Goal: Task Accomplishment & Management: Manage account settings

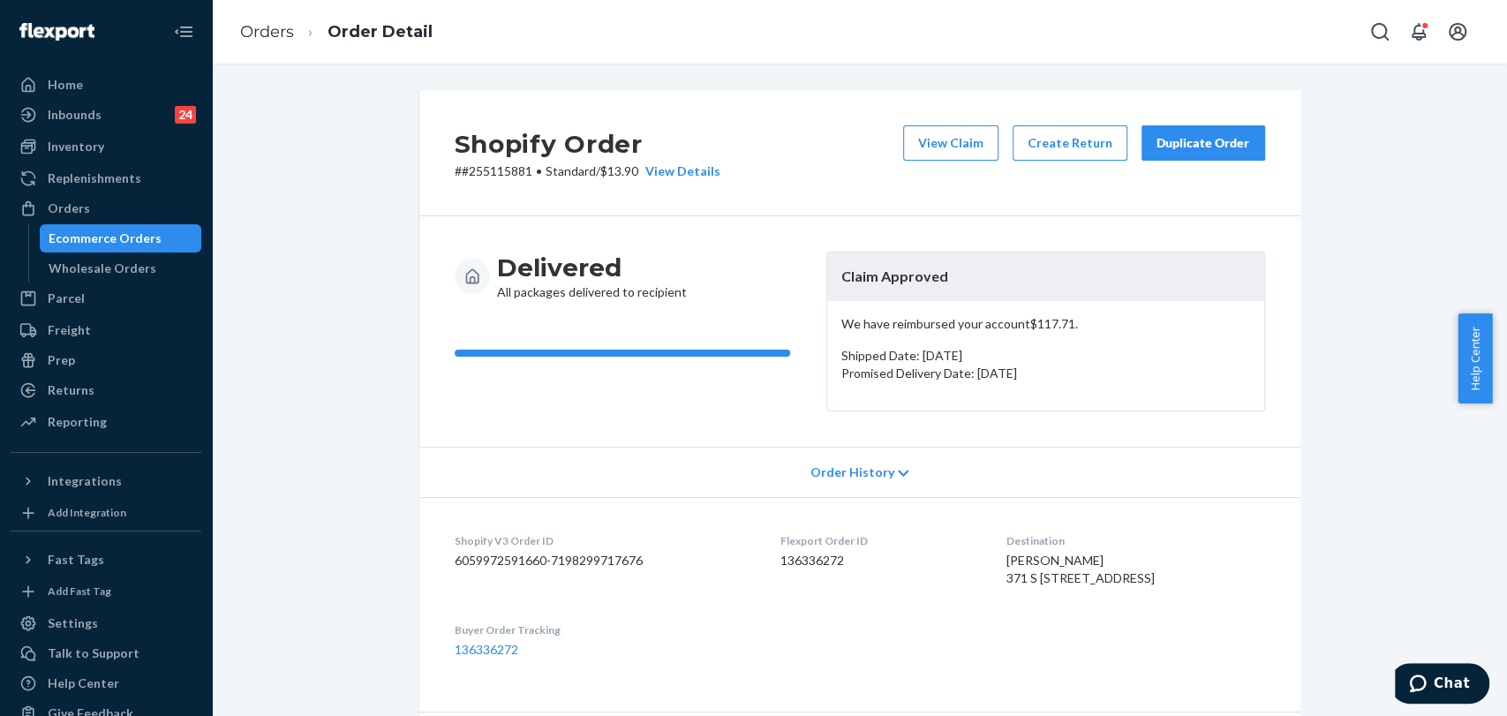
drag, startPoint x: 1184, startPoint y: 143, endPoint x: 680, endPoint y: 35, distance: 514.5
click at [1181, 143] on div "Duplicate Order" at bounding box center [1203, 143] width 94 height 18
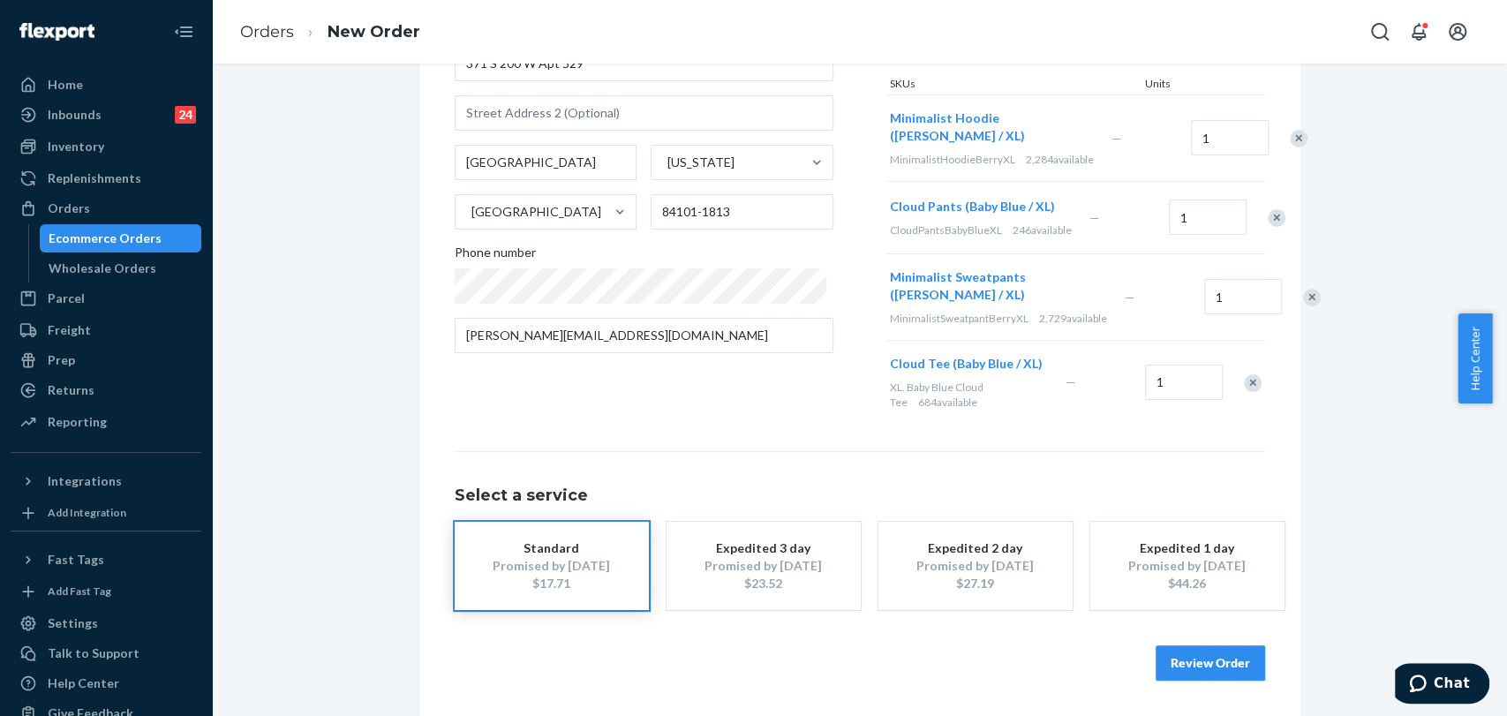
scroll to position [275, 0]
click at [1220, 667] on button "Review Order" at bounding box center [1209, 662] width 109 height 35
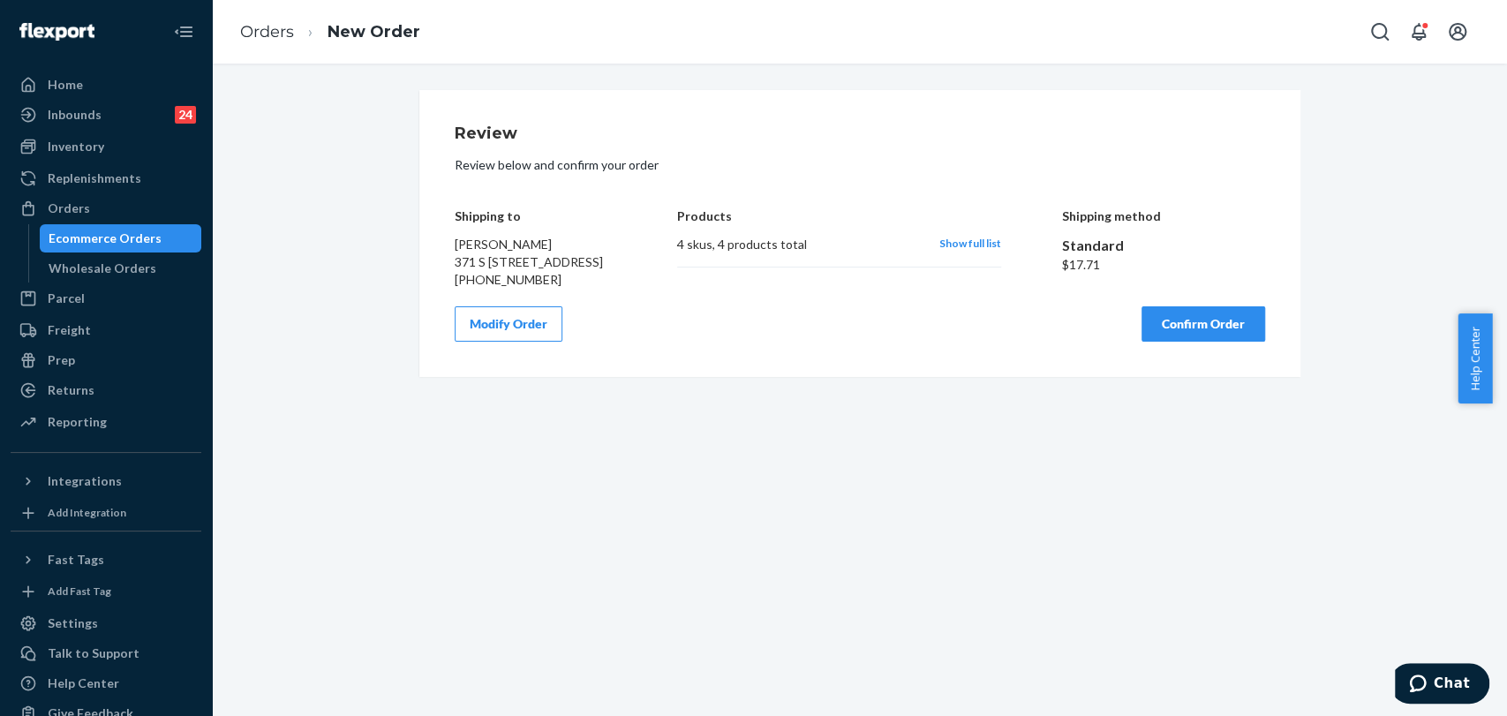
scroll to position [0, 0]
click at [1201, 342] on button "Confirm Order" at bounding box center [1203, 323] width 124 height 35
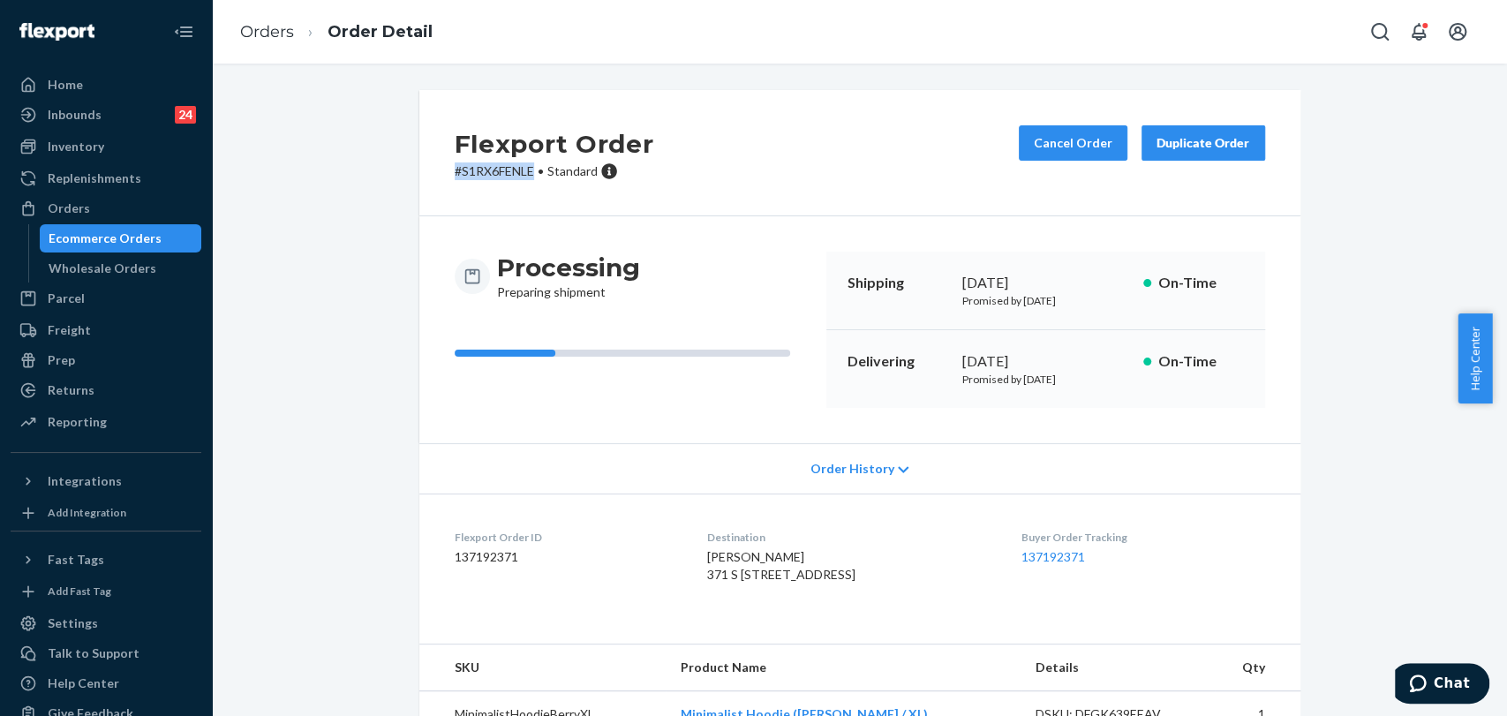
drag, startPoint x: 528, startPoint y: 174, endPoint x: 428, endPoint y: 177, distance: 99.8
click at [425, 177] on div "Flexport Order # S1RX6FENLE • Standard Cancel Order Duplicate Order" at bounding box center [859, 153] width 881 height 126
copy p "# S1RX6FENLE"
click at [49, 81] on div "Home" at bounding box center [65, 85] width 35 height 18
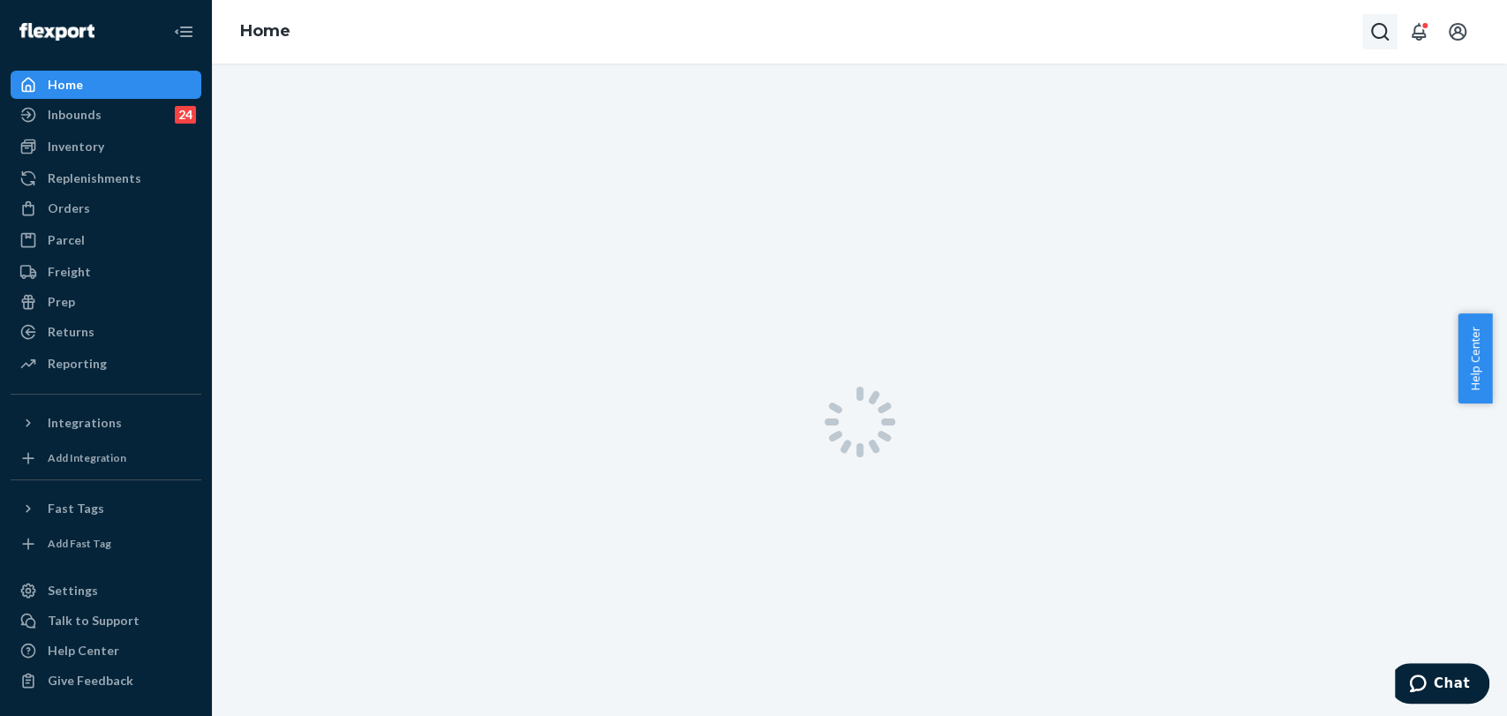
click at [1377, 32] on icon "Open Search Box" at bounding box center [1379, 31] width 21 height 21
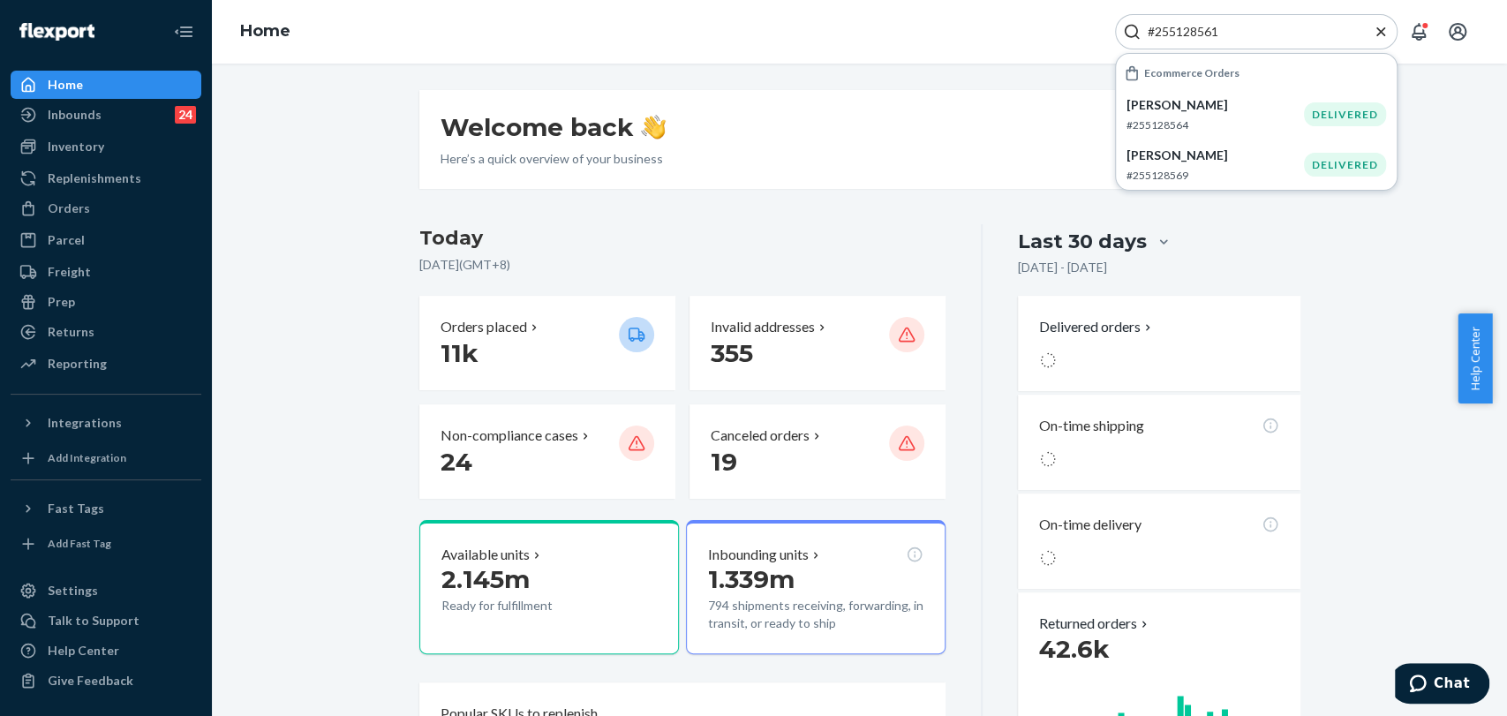
type input "#255128561"
click at [1280, 102] on p "[PERSON_NAME]" at bounding box center [1214, 105] width 177 height 18
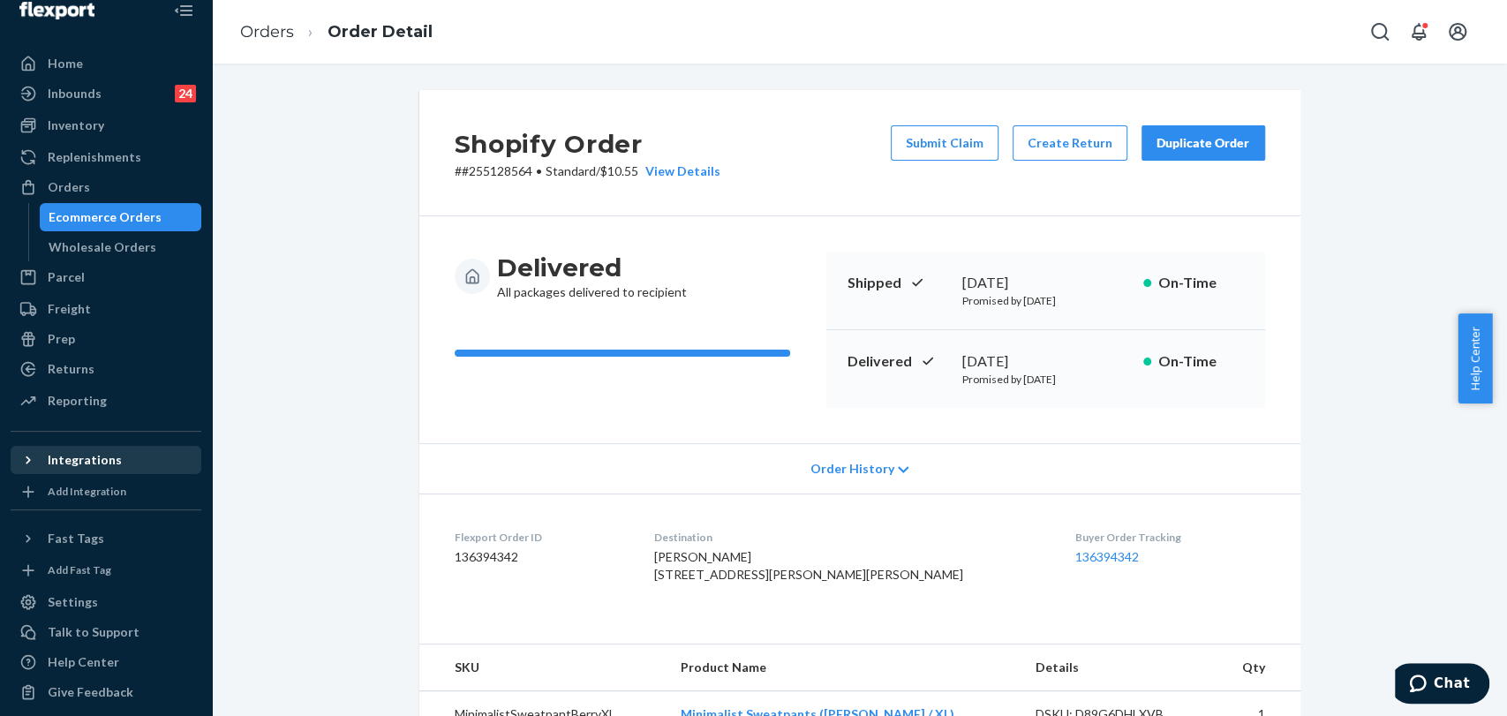
scroll to position [32, 0]
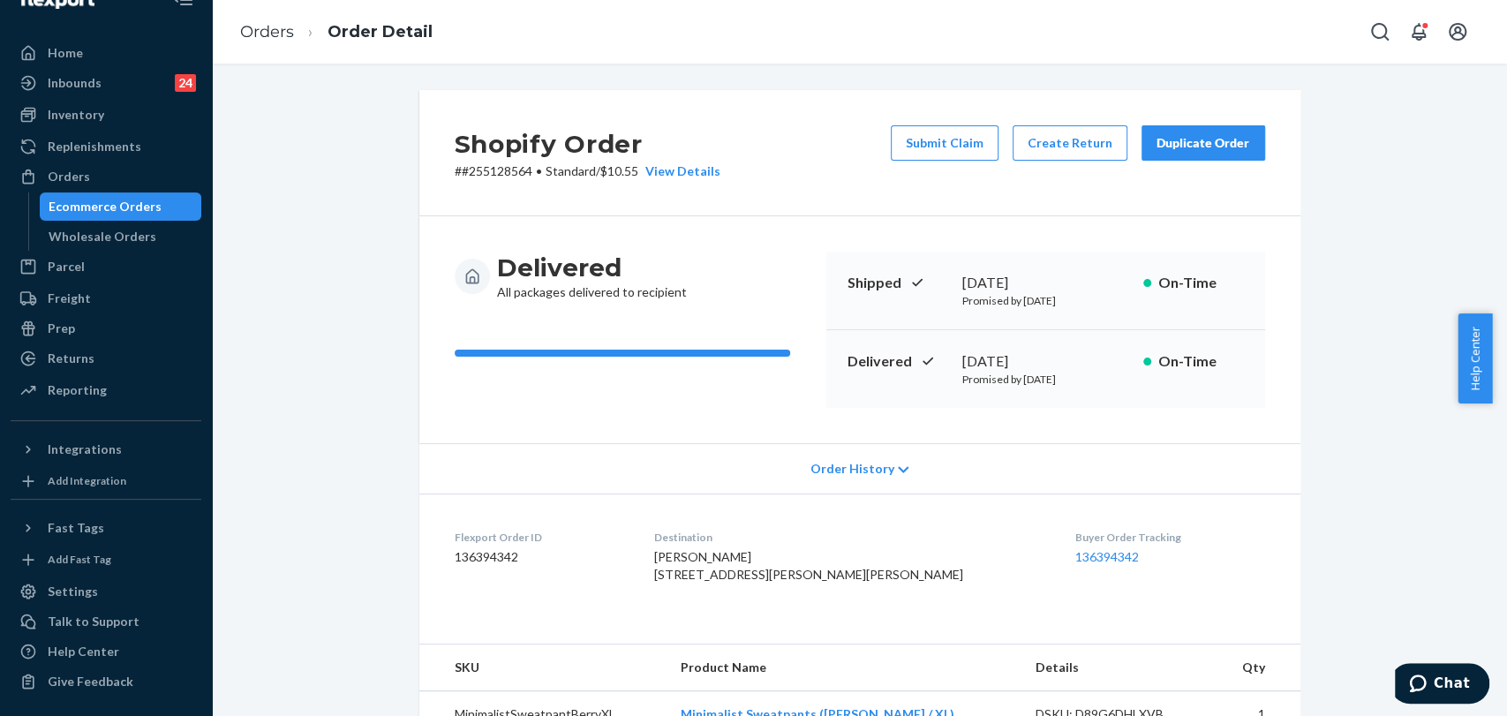
drag, startPoint x: 134, startPoint y: 168, endPoint x: 206, endPoint y: 129, distance: 81.4
click at [134, 168] on div "Orders" at bounding box center [105, 176] width 187 height 25
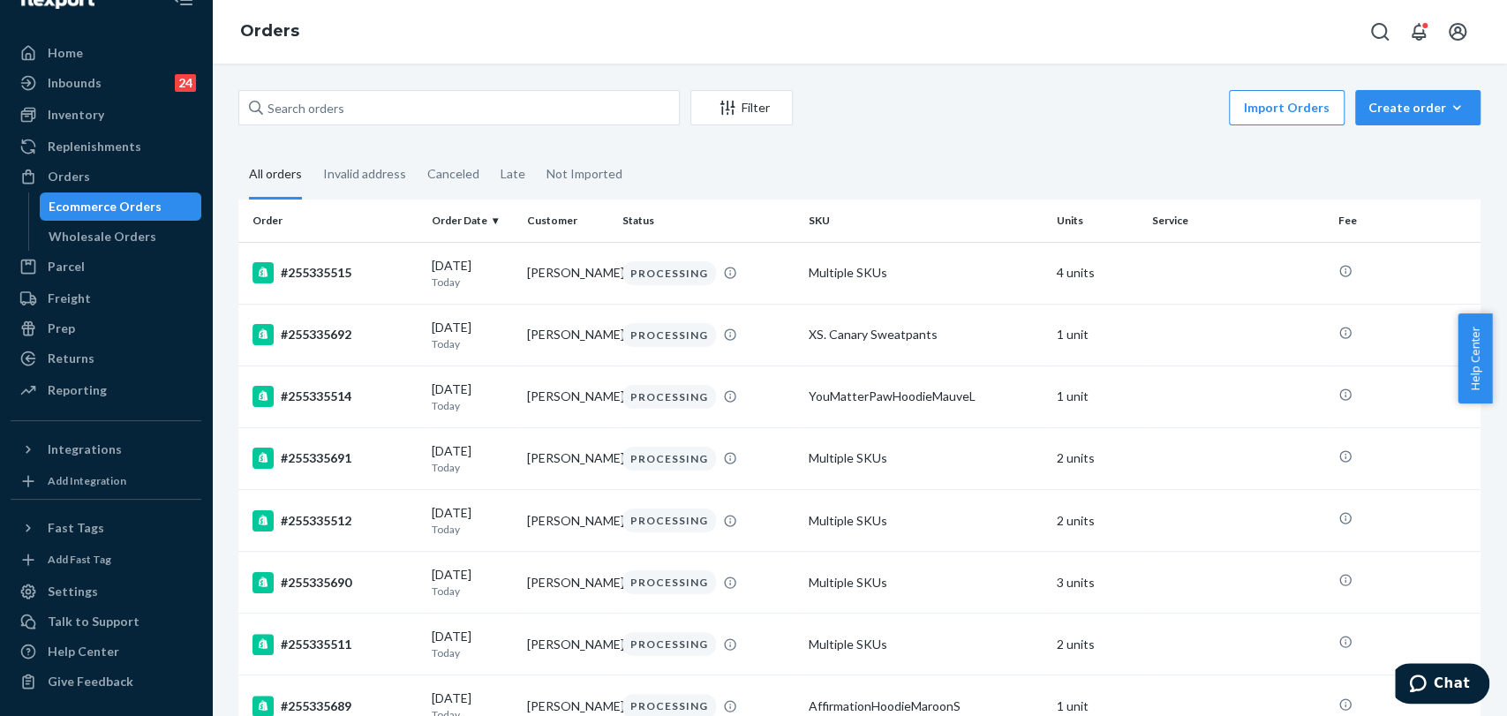
click at [439, 126] on div "Filter Import Orders Create order Ecommerce order Removal order" at bounding box center [859, 110] width 1242 height 40
click at [436, 109] on input "text" at bounding box center [458, 107] width 441 height 35
paste input "#255128561"
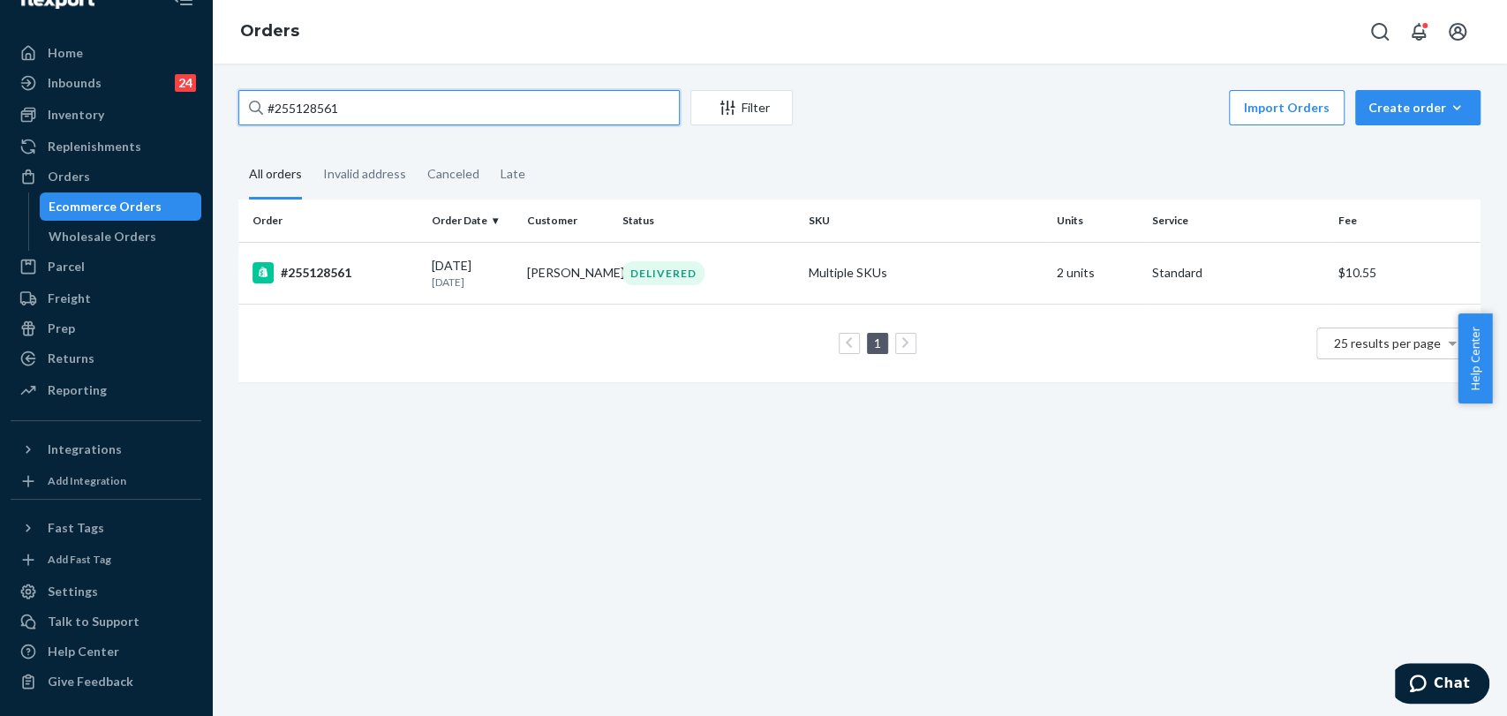
type input "#255128561"
drag, startPoint x: 355, startPoint y: 109, endPoint x: 231, endPoint y: 104, distance: 123.7
click at [231, 104] on div "#255128561 Filter Import Orders Create order Ecommerce order Removal order All …" at bounding box center [859, 245] width 1268 height 310
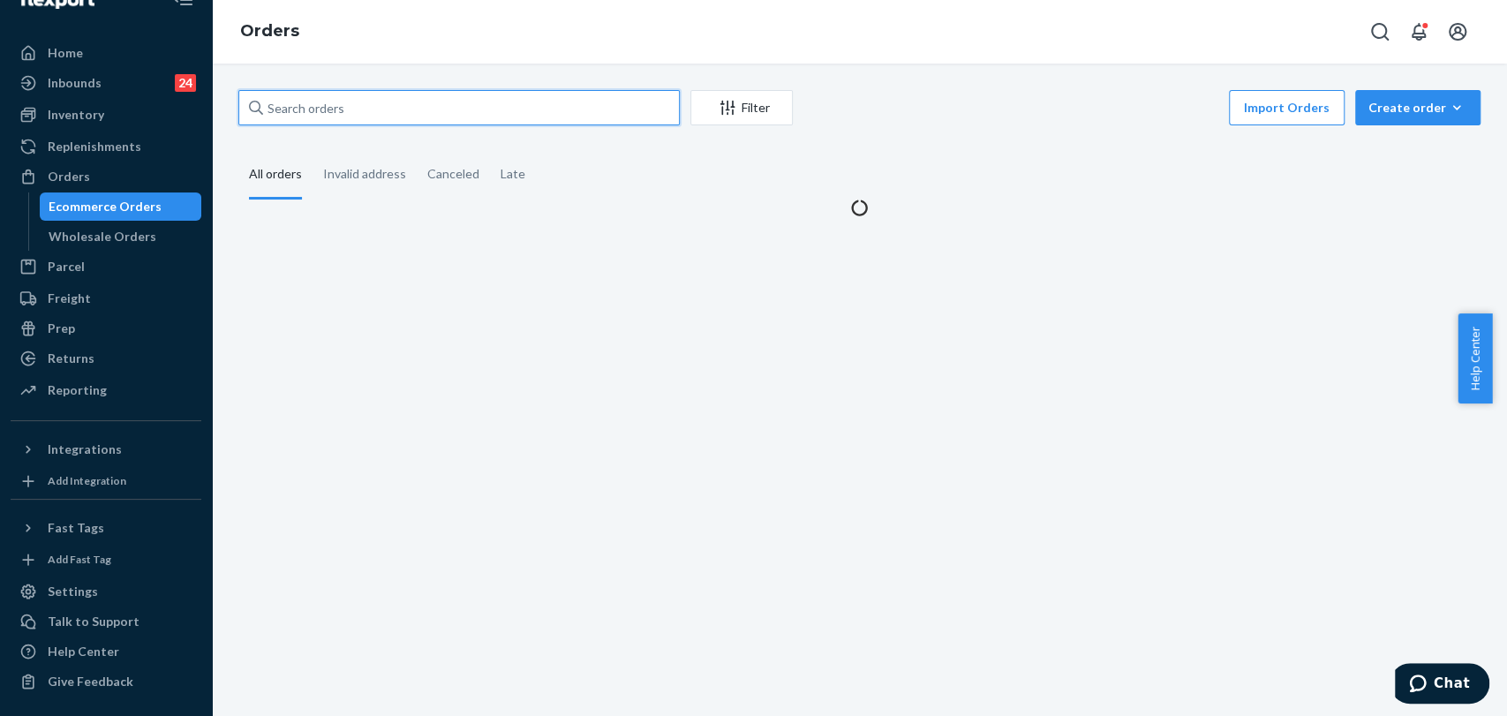
paste input "#255128561"
type input "#255128561"
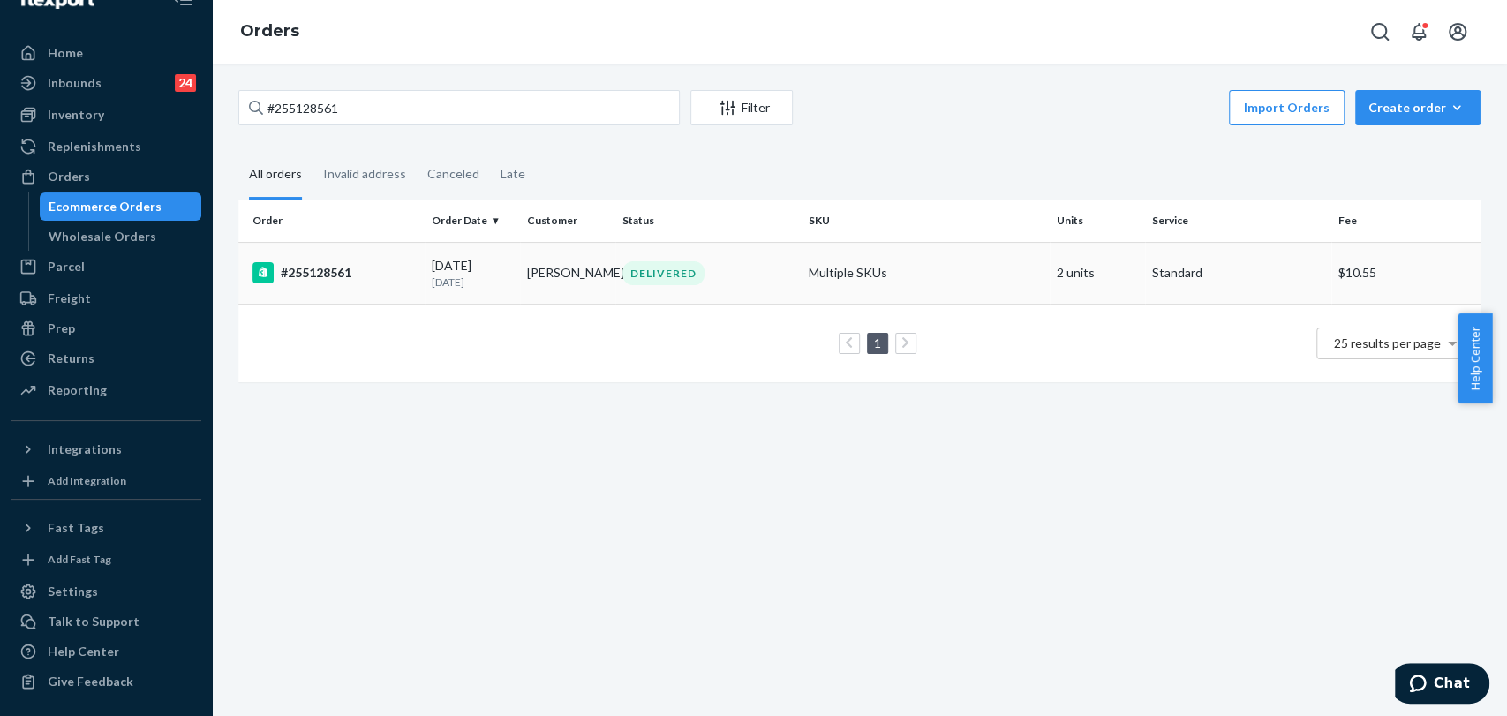
click at [533, 283] on td "[PERSON_NAME]" at bounding box center [567, 273] width 95 height 62
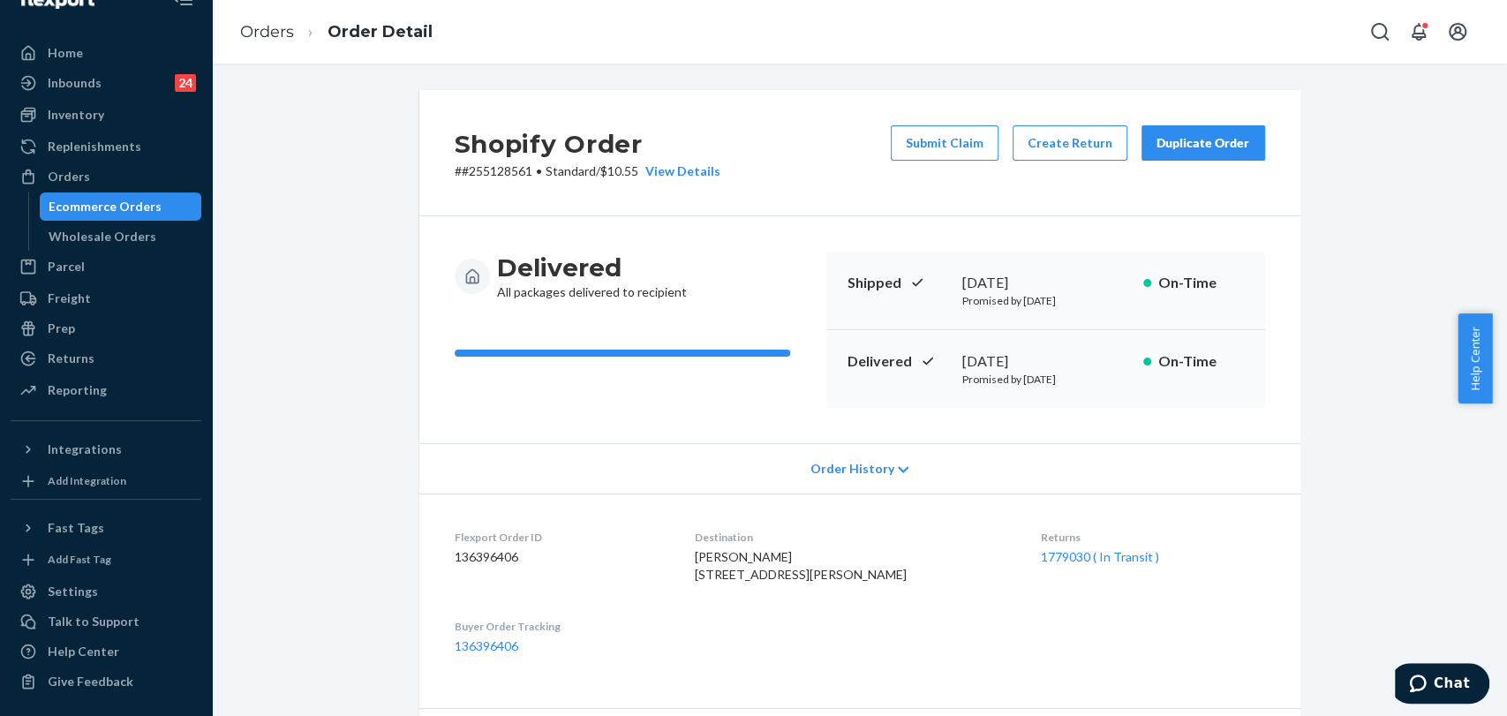
click at [1202, 143] on div "Duplicate Order" at bounding box center [1203, 143] width 94 height 18
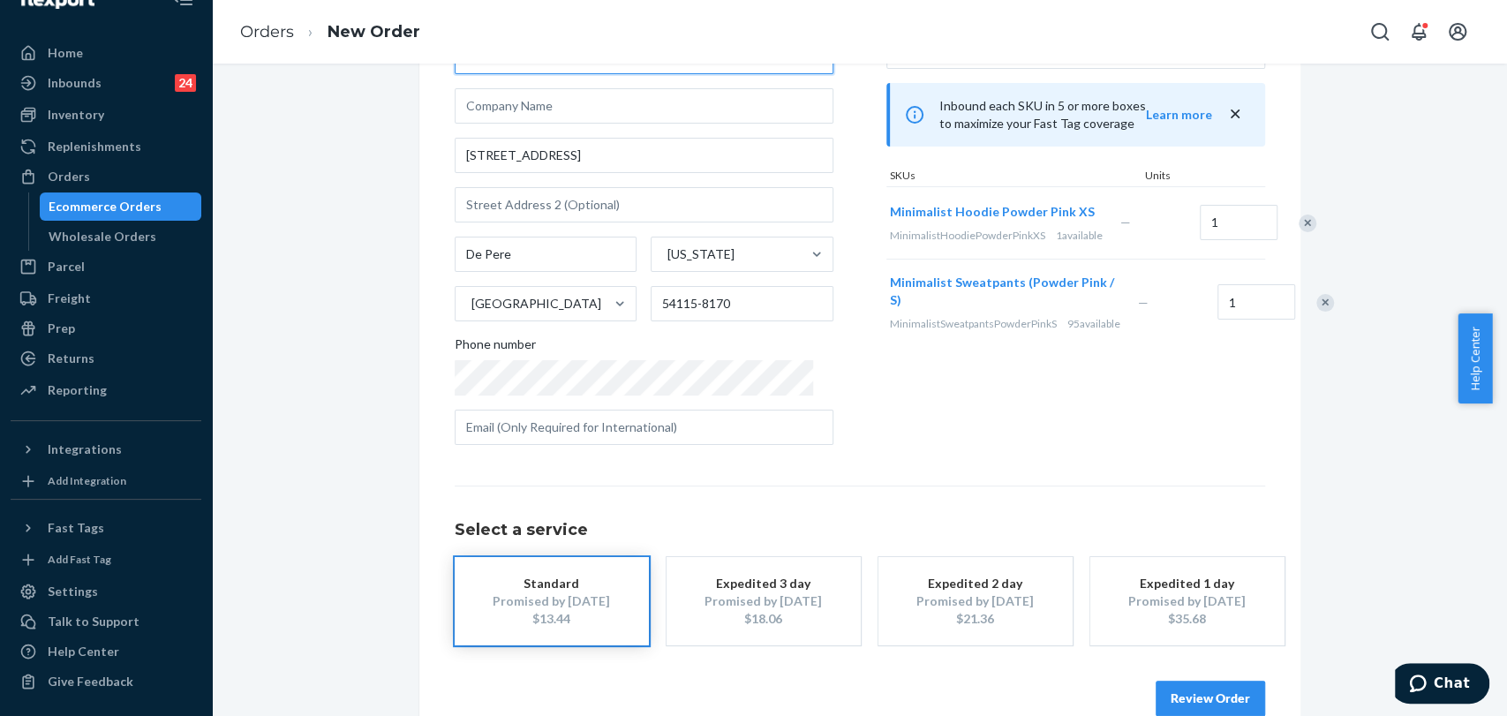
scroll to position [177, 0]
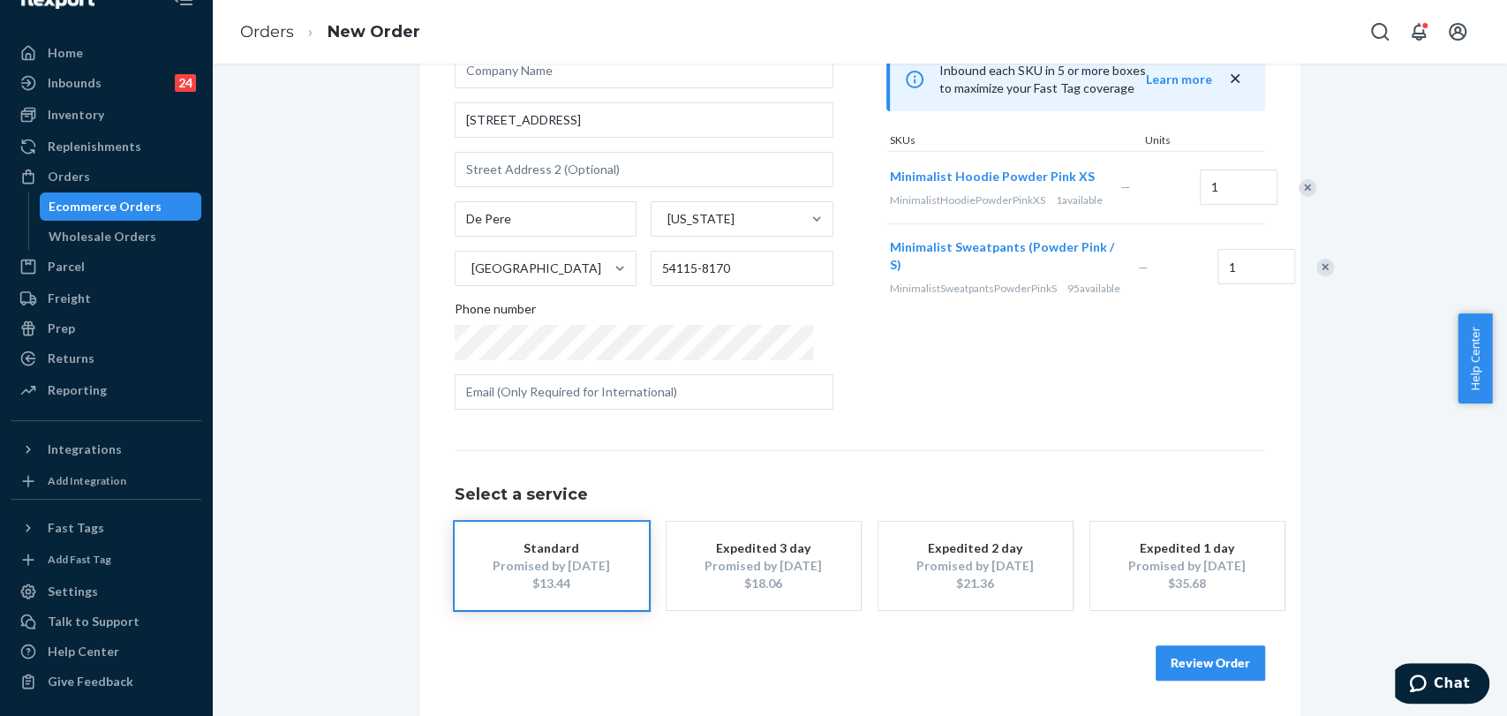
click at [1179, 659] on button "Review Order" at bounding box center [1209, 662] width 109 height 35
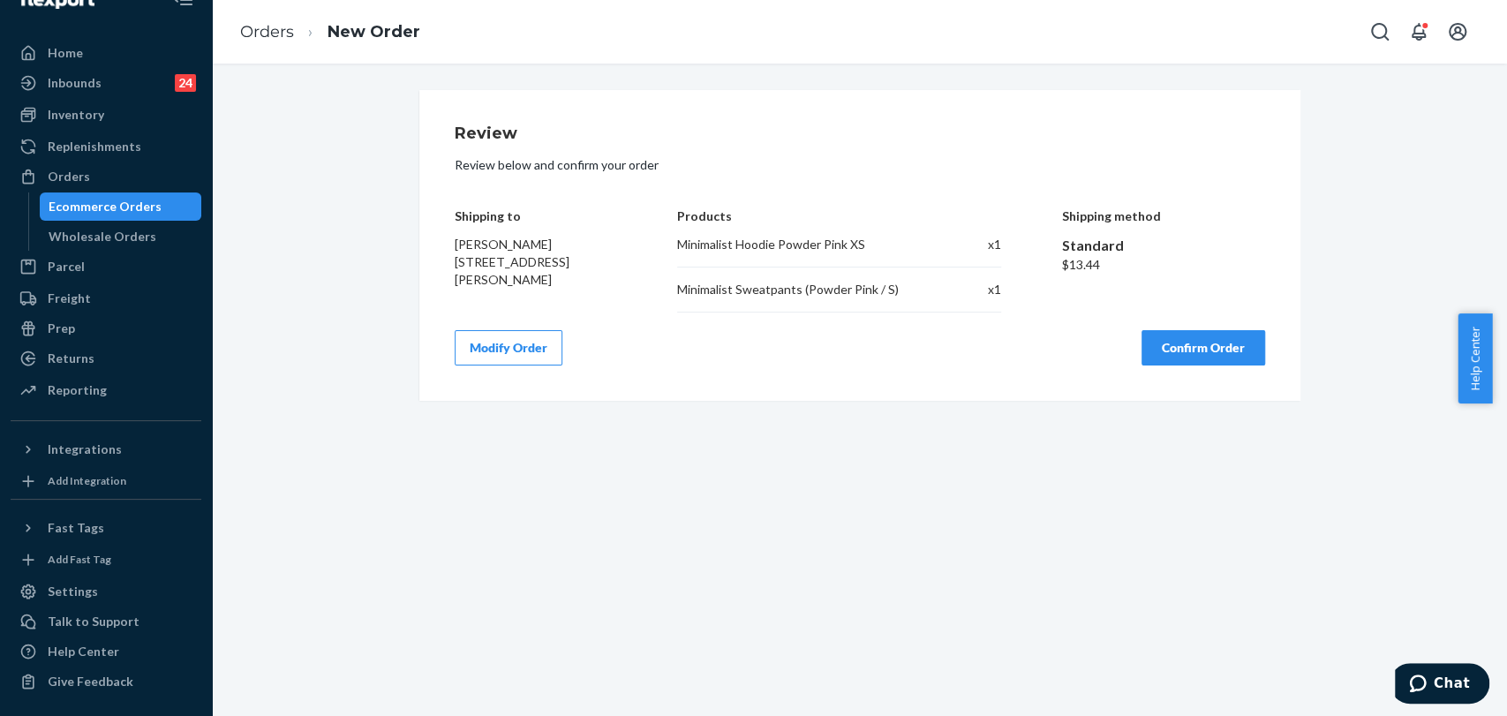
scroll to position [0, 0]
click at [1192, 355] on button "Confirm Order" at bounding box center [1203, 347] width 124 height 35
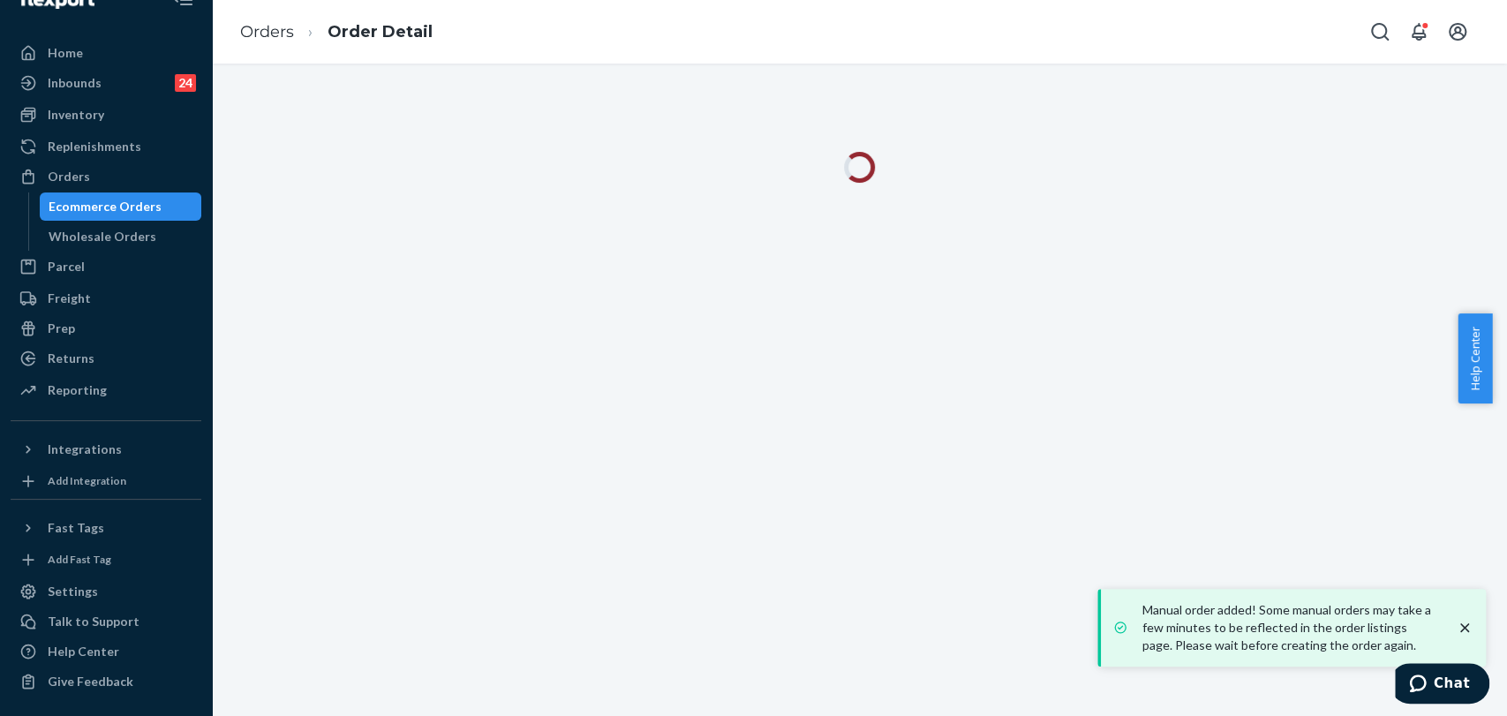
click at [1462, 620] on icon "close toast" at bounding box center [1464, 628] width 18 height 18
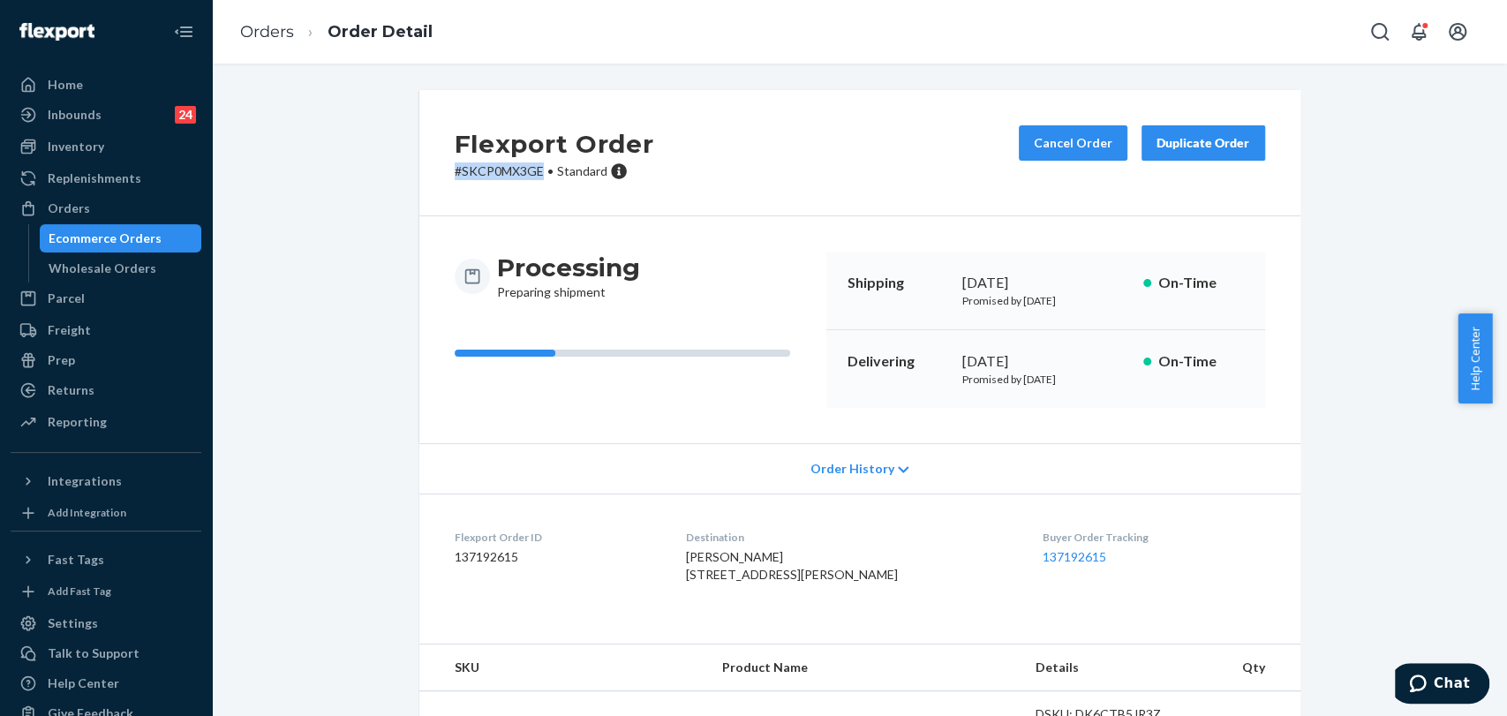
drag, startPoint x: 538, startPoint y: 171, endPoint x: 446, endPoint y: 172, distance: 92.7
click at [455, 172] on p "# SKCP0MX3GE • Standard" at bounding box center [554, 171] width 199 height 18
copy p "# SKCP0MX3GE"
click at [110, 79] on div "Home" at bounding box center [105, 84] width 187 height 25
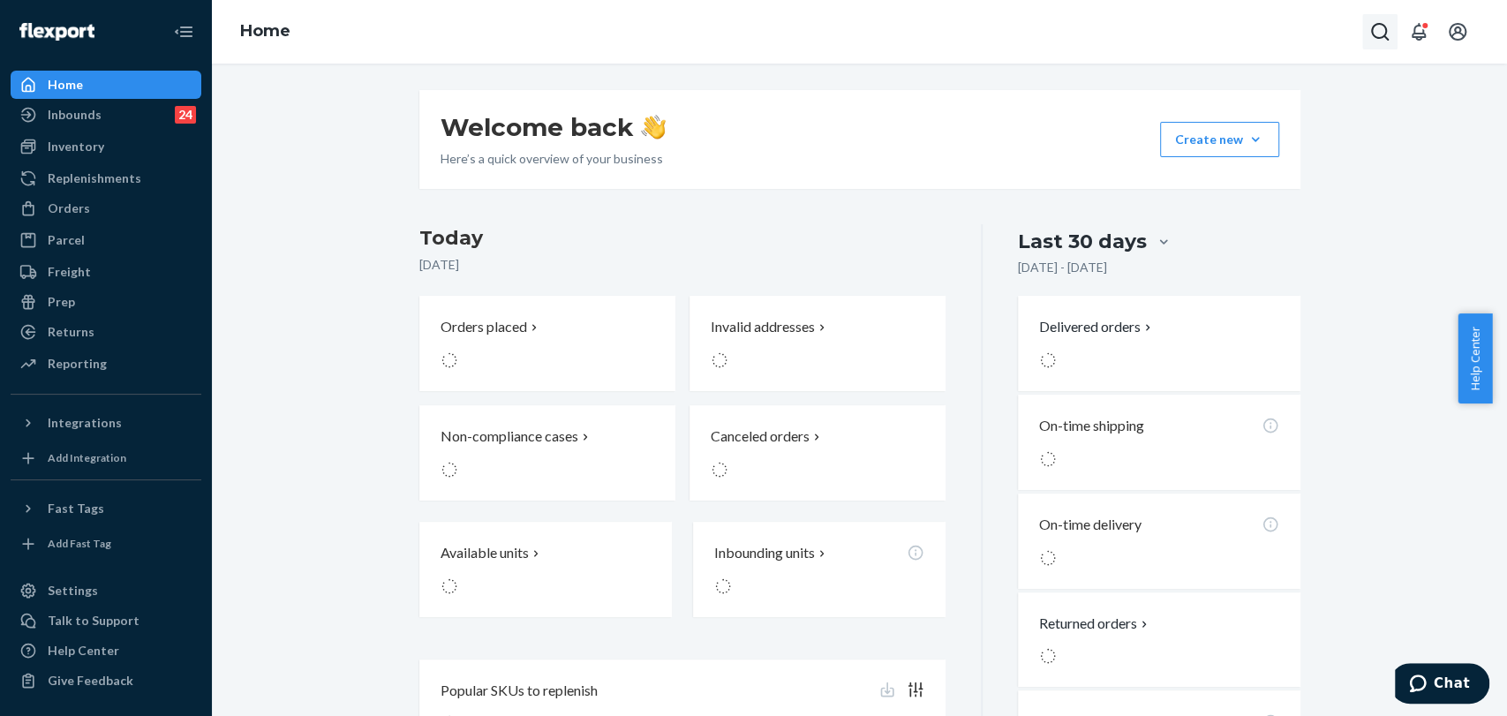
click at [1379, 33] on icon "Open Search Box" at bounding box center [1379, 31] width 21 height 21
type input "#255128385"
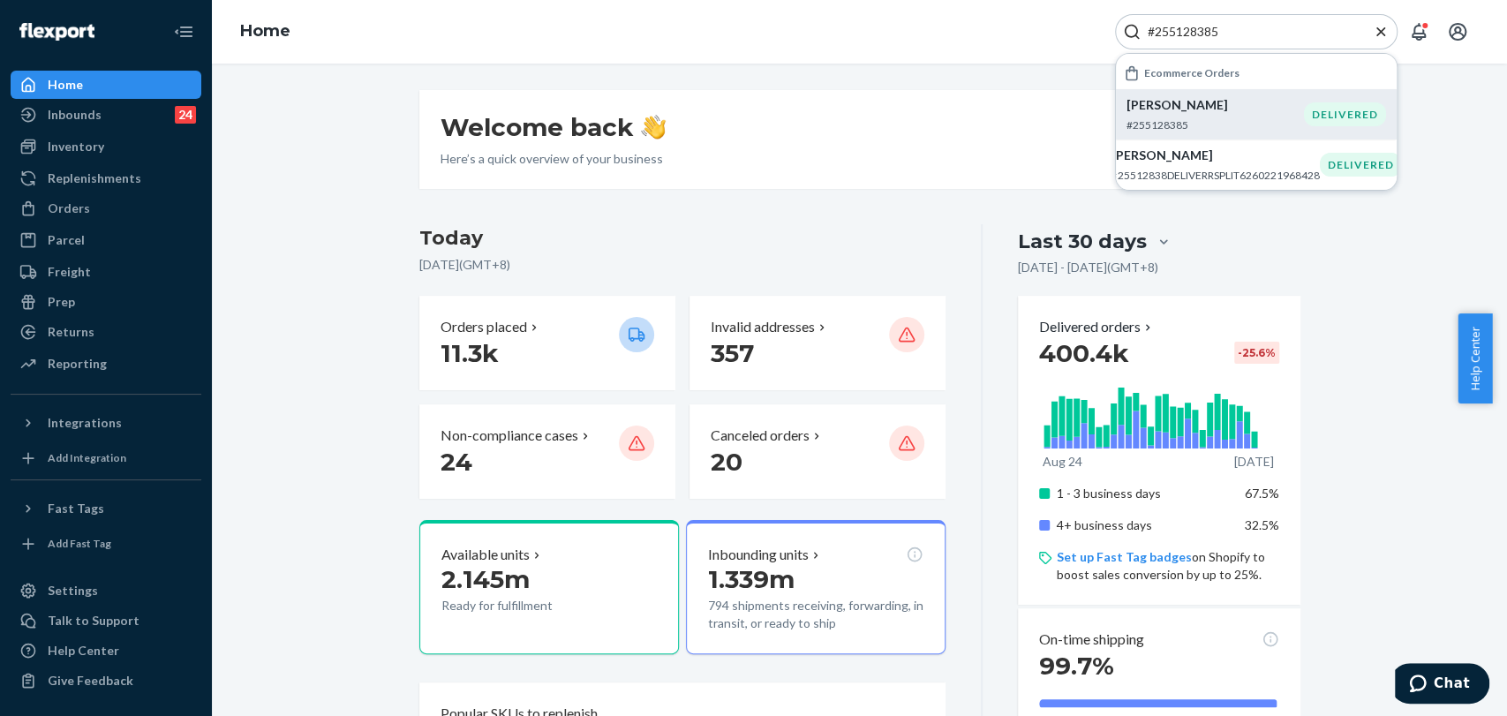
click at [1212, 128] on p "#255128385" at bounding box center [1214, 124] width 177 height 15
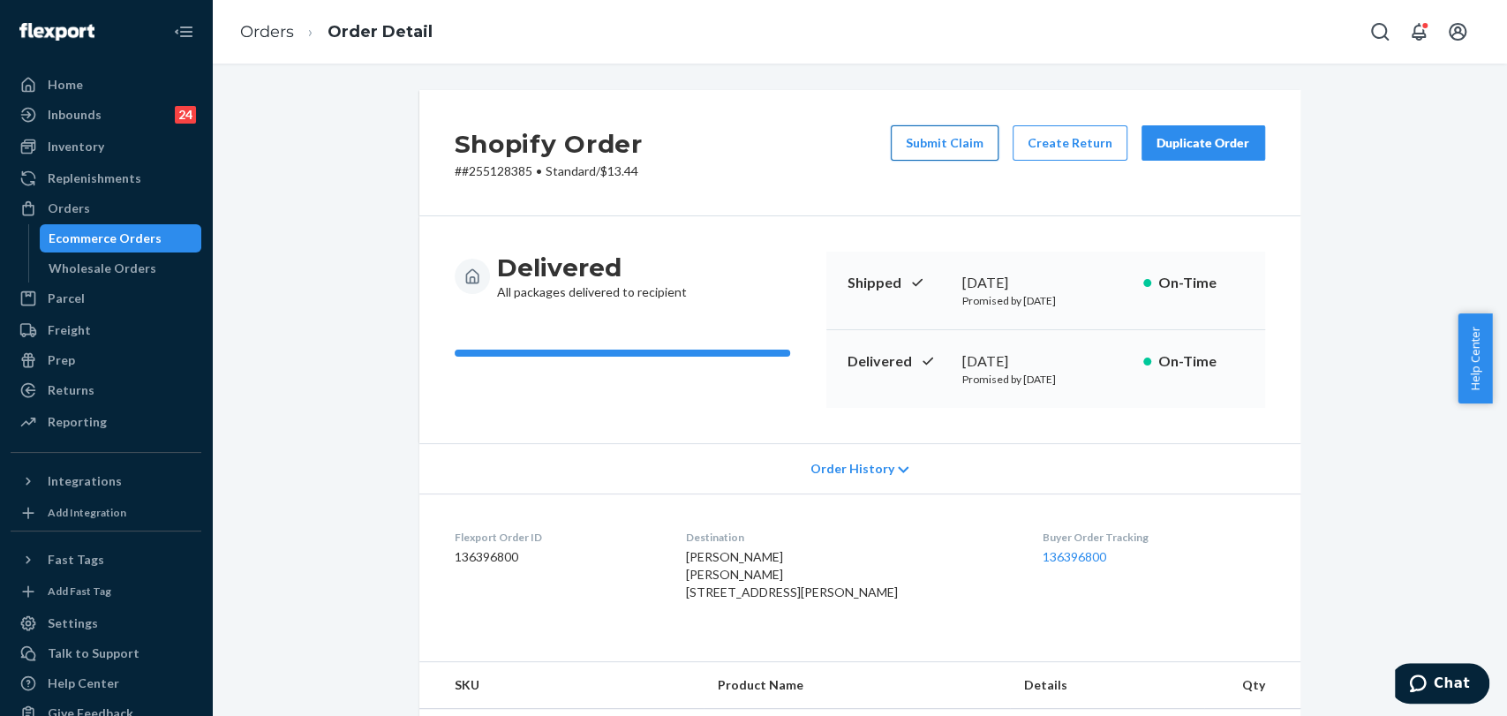
click at [960, 141] on button "Submit Claim" at bounding box center [945, 142] width 108 height 35
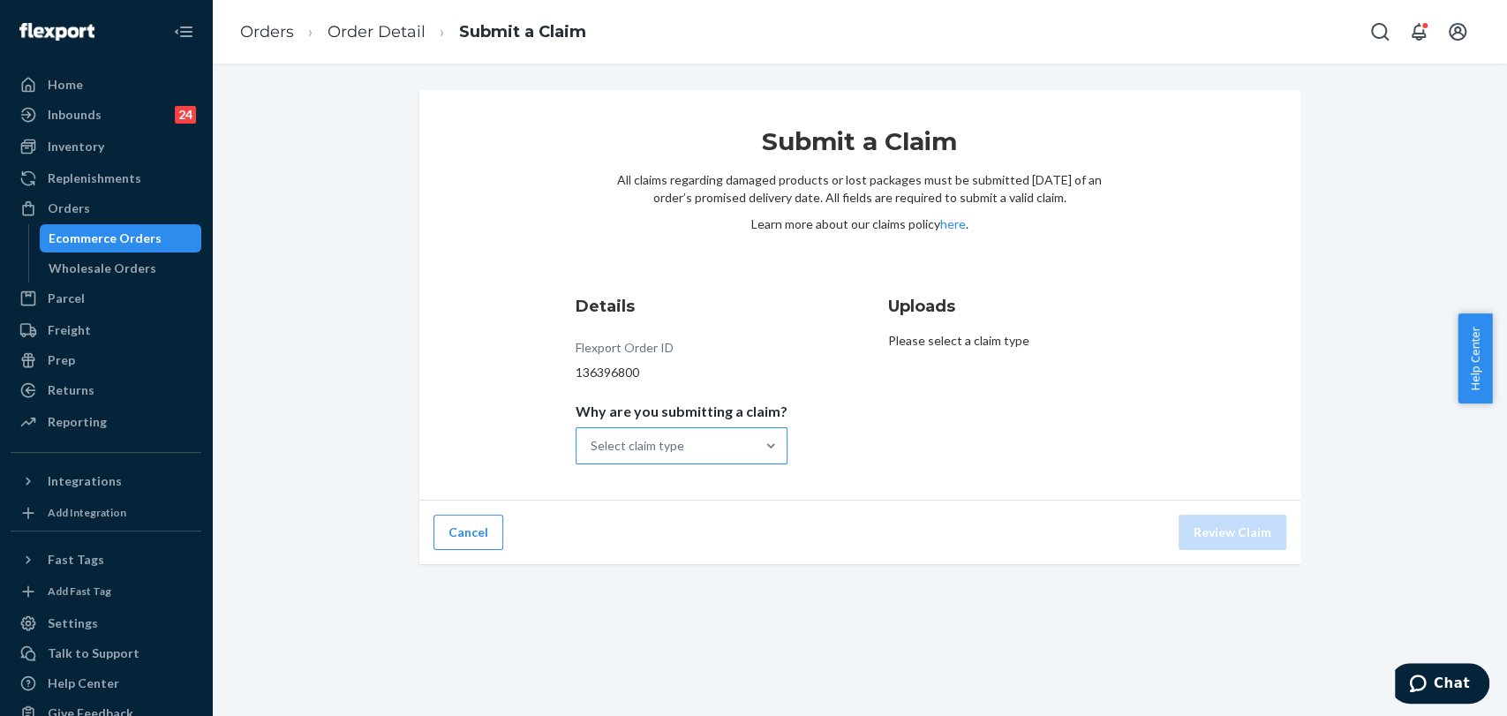
click at [700, 447] on div "Select claim type" at bounding box center [665, 445] width 178 height 35
click at [592, 447] on input "Why are you submitting a claim? Select claim type" at bounding box center [591, 446] width 2 height 18
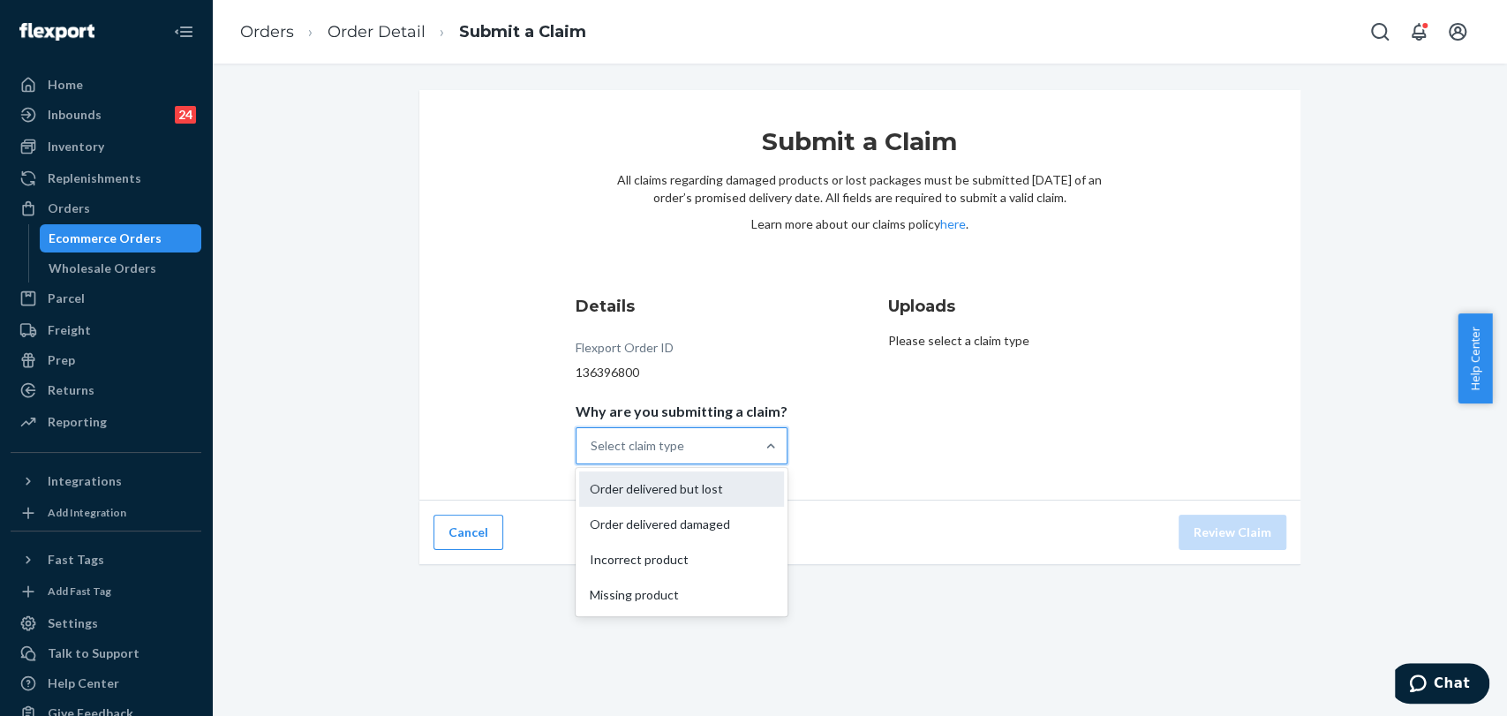
click at [705, 485] on div "Order delivered but lost" at bounding box center [681, 488] width 205 height 35
click at [592, 455] on input "Why are you submitting a claim? option Order delivered but lost focused, 0 of 4…" at bounding box center [591, 446] width 2 height 18
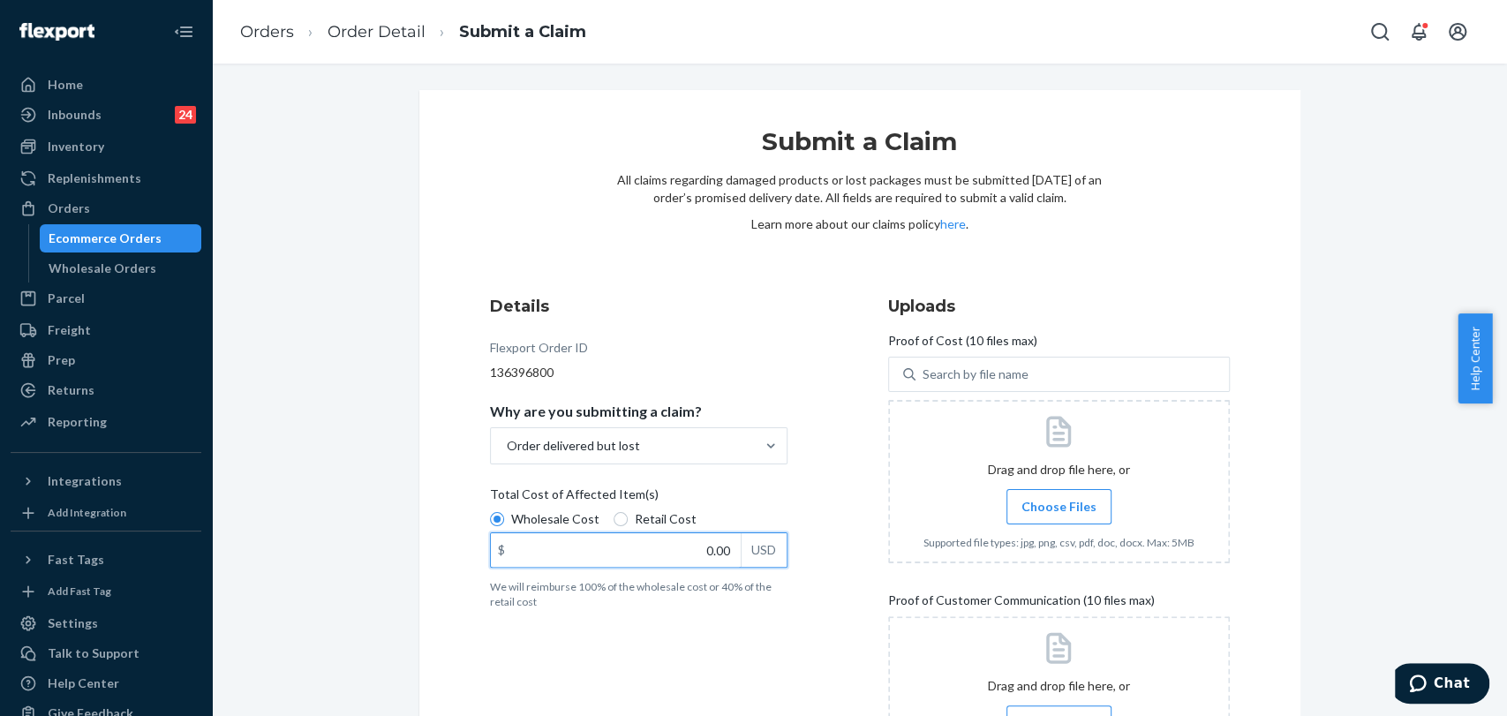
click at [706, 552] on input "0.00" at bounding box center [616, 550] width 250 height 34
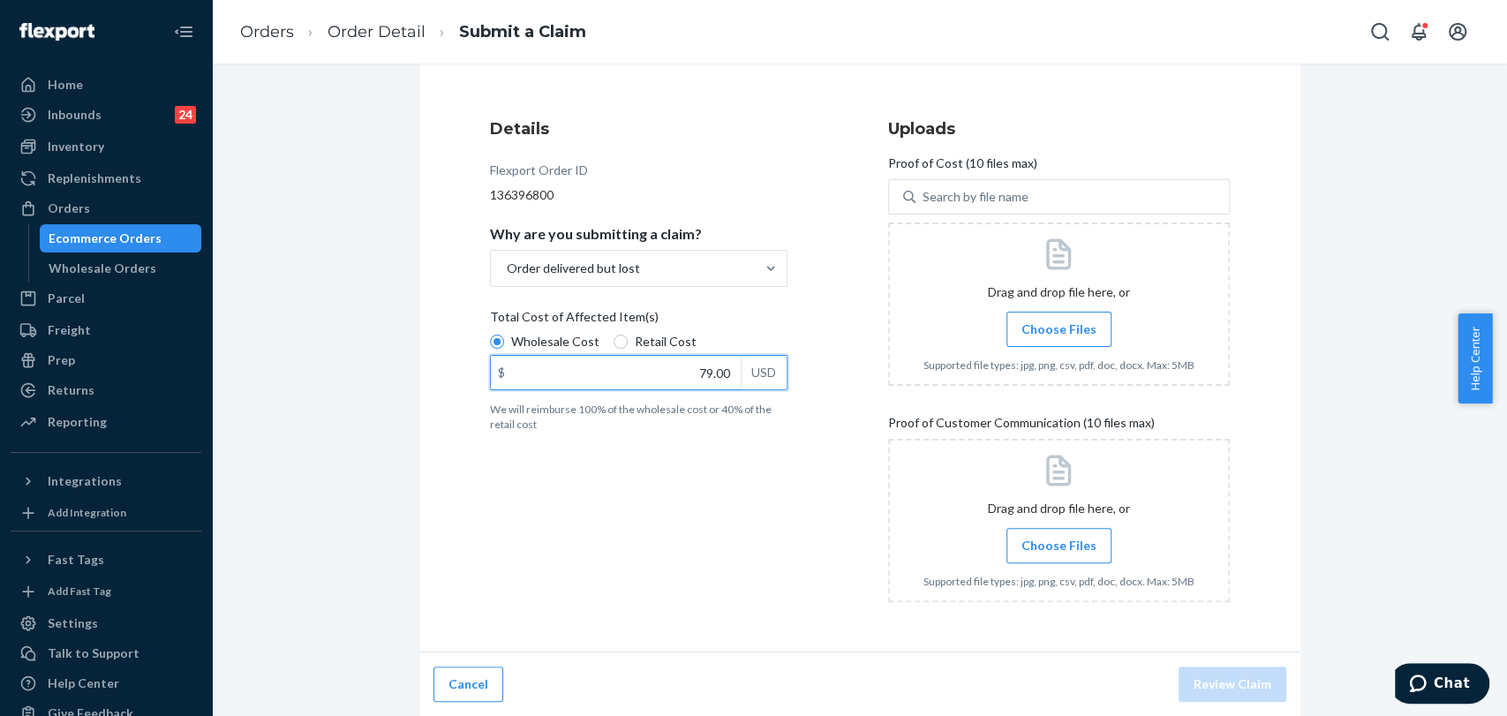
type input "79.00"
click at [1034, 323] on span "Choose Files" at bounding box center [1058, 329] width 75 height 18
click at [1058, 323] on input "Choose Files" at bounding box center [1058, 328] width 1 height 19
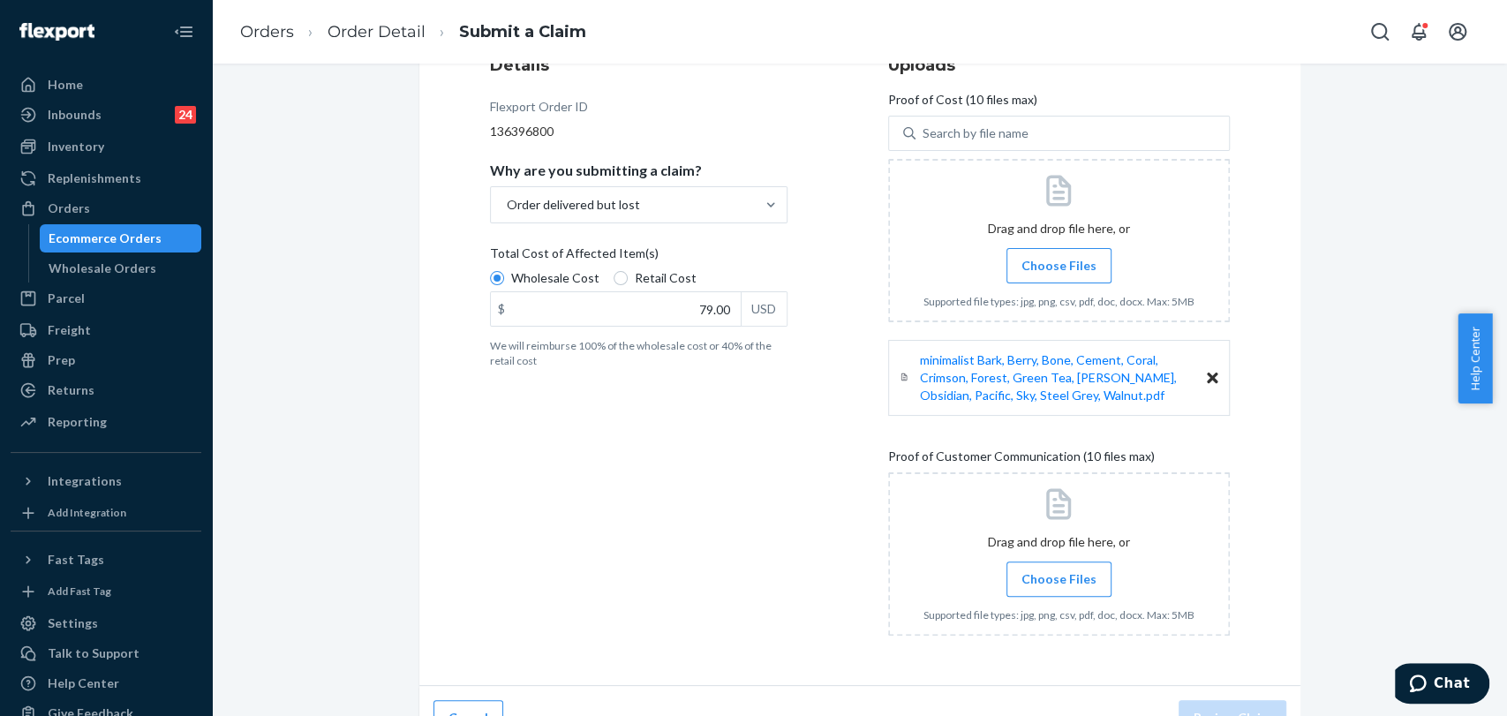
scroll to position [275, 0]
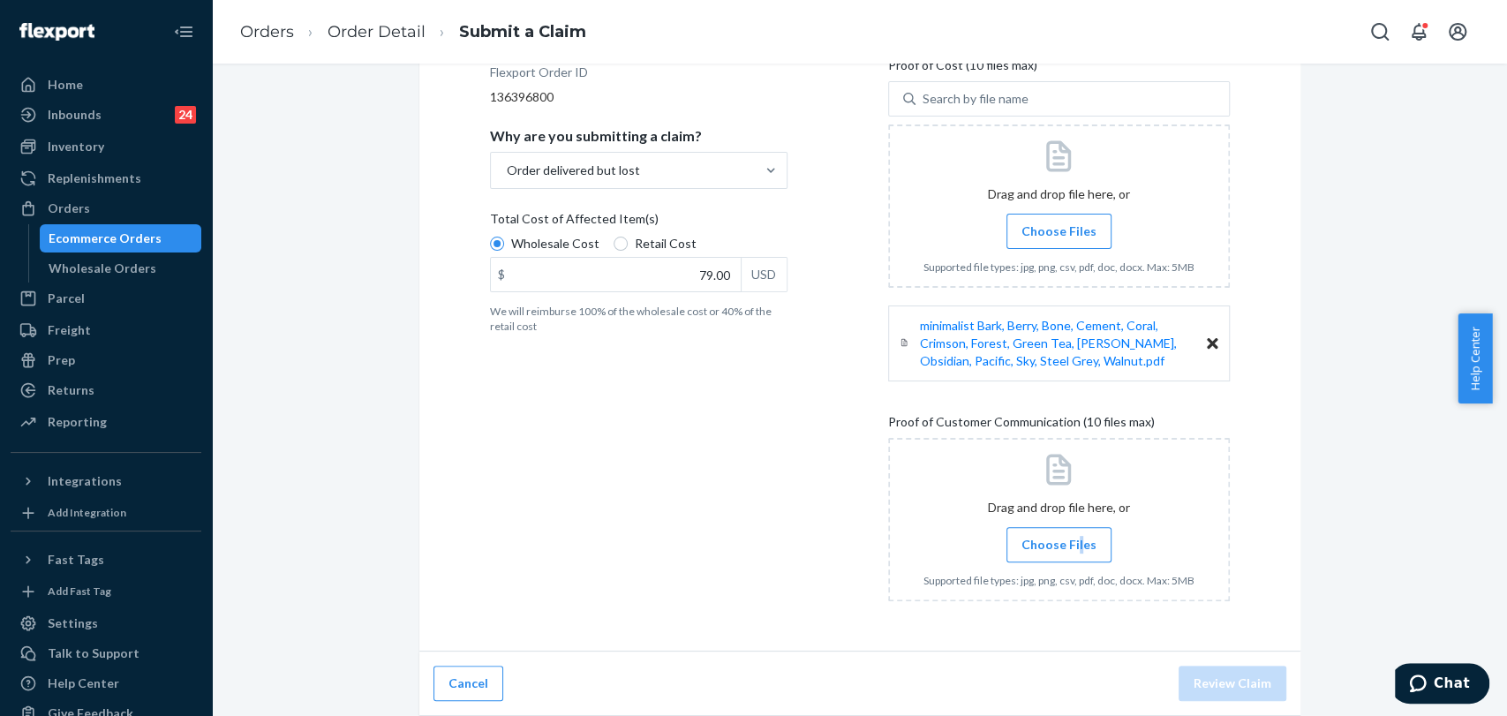
click at [1069, 542] on span "Choose Files" at bounding box center [1058, 545] width 75 height 18
click at [1021, 543] on span "Choose Files" at bounding box center [1058, 545] width 75 height 18
click at [1058, 543] on input "Choose Files" at bounding box center [1058, 544] width 1 height 19
click at [1055, 531] on label "Choose Files" at bounding box center [1058, 544] width 105 height 35
click at [1058, 535] on input "Choose Files" at bounding box center [1058, 544] width 1 height 19
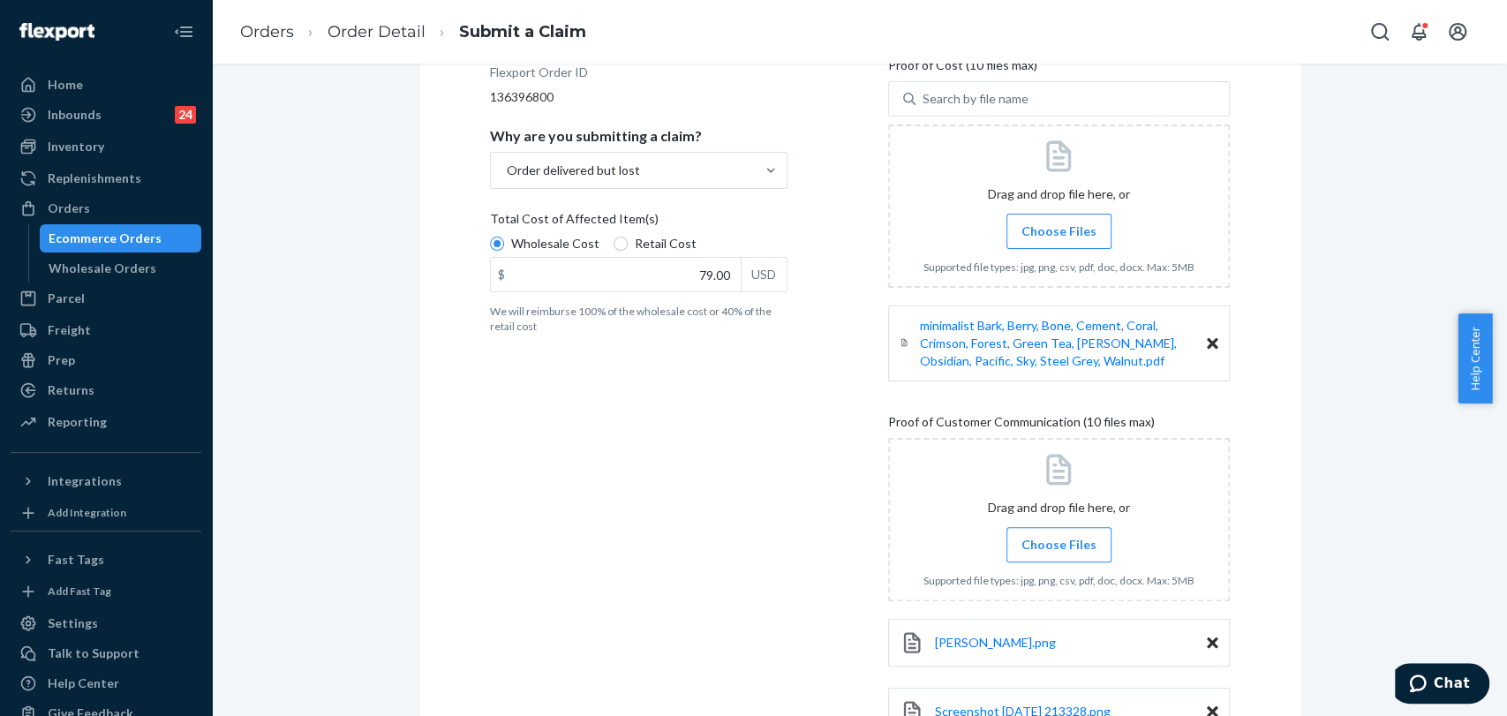
drag, startPoint x: 90, startPoint y: 86, endPoint x: 1080, endPoint y: 66, distance: 990.4
click at [90, 86] on div "Home" at bounding box center [105, 84] width 187 height 25
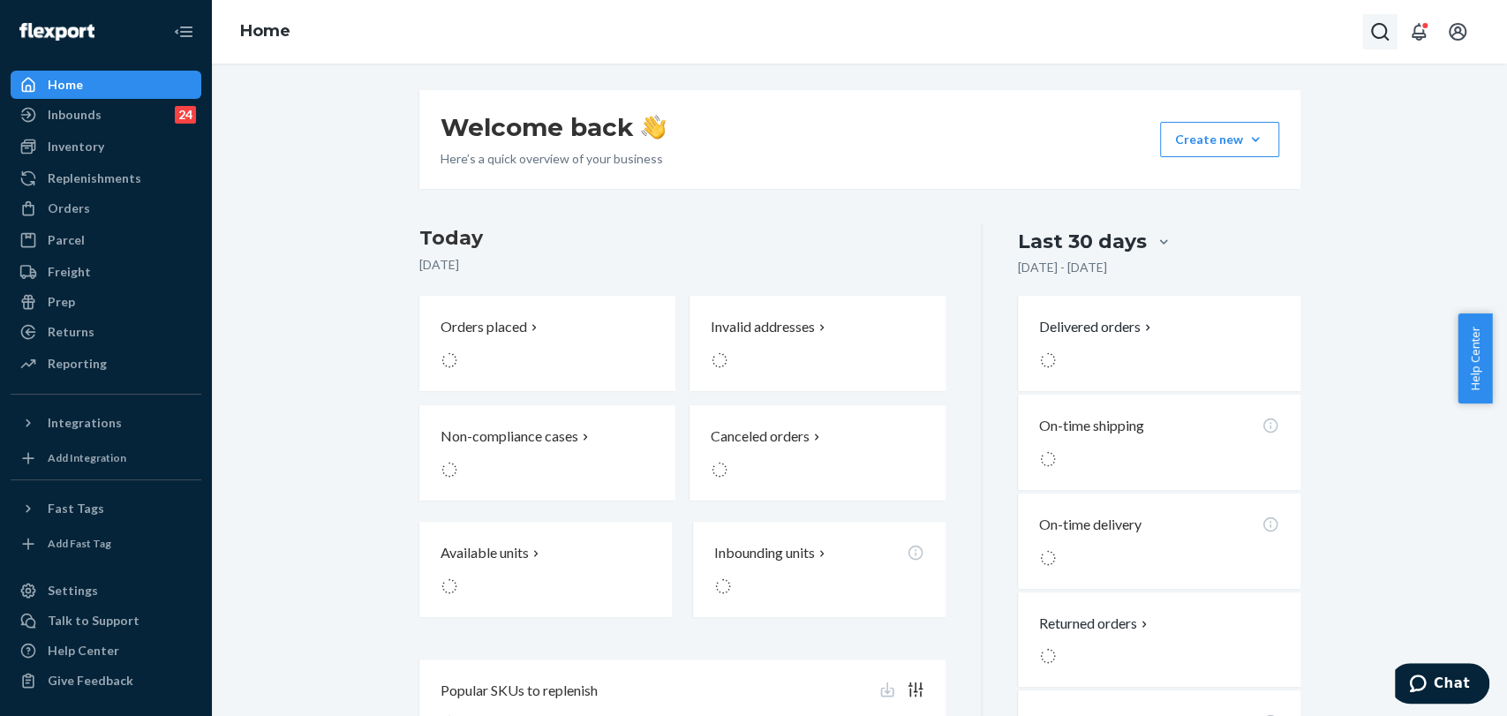
click at [1386, 31] on icon "Open Search Box" at bounding box center [1379, 31] width 21 height 21
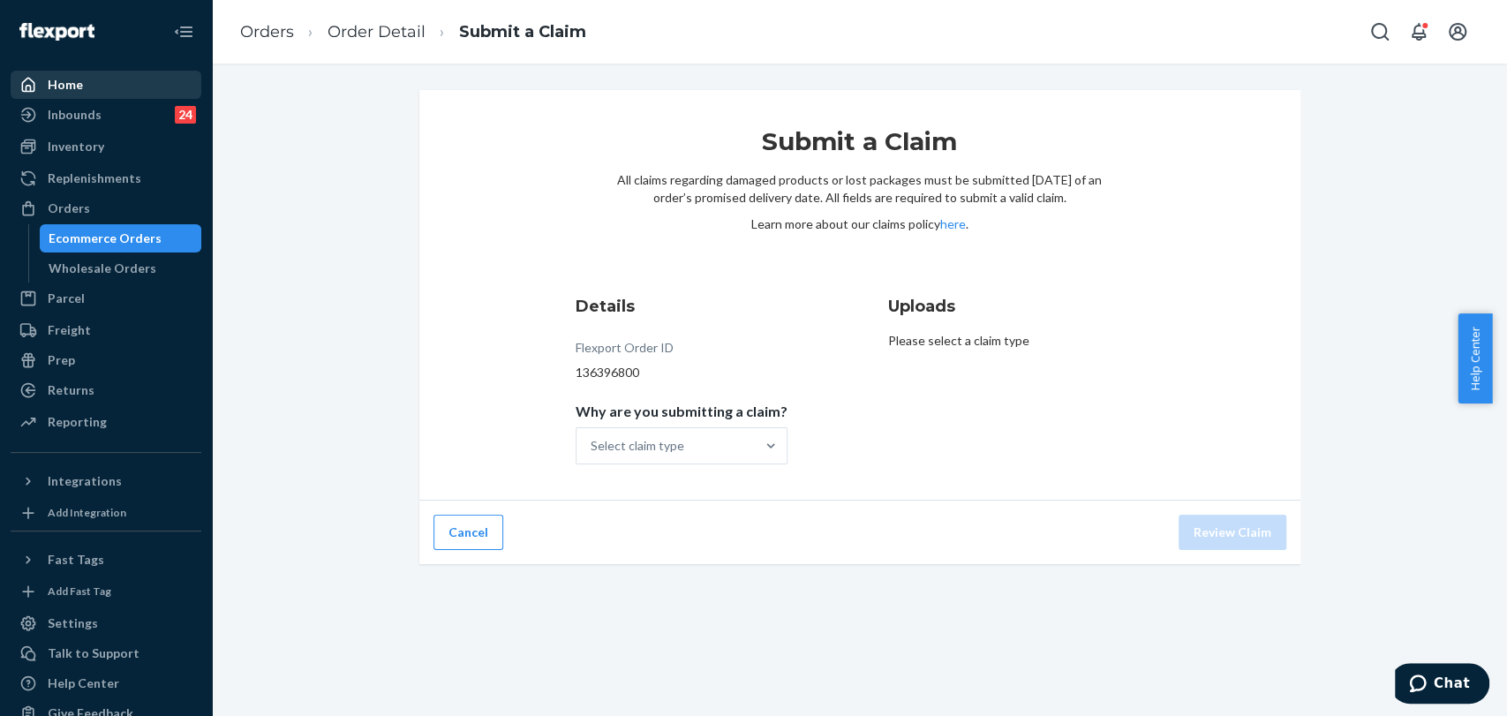
click at [124, 89] on div "Home" at bounding box center [105, 84] width 187 height 25
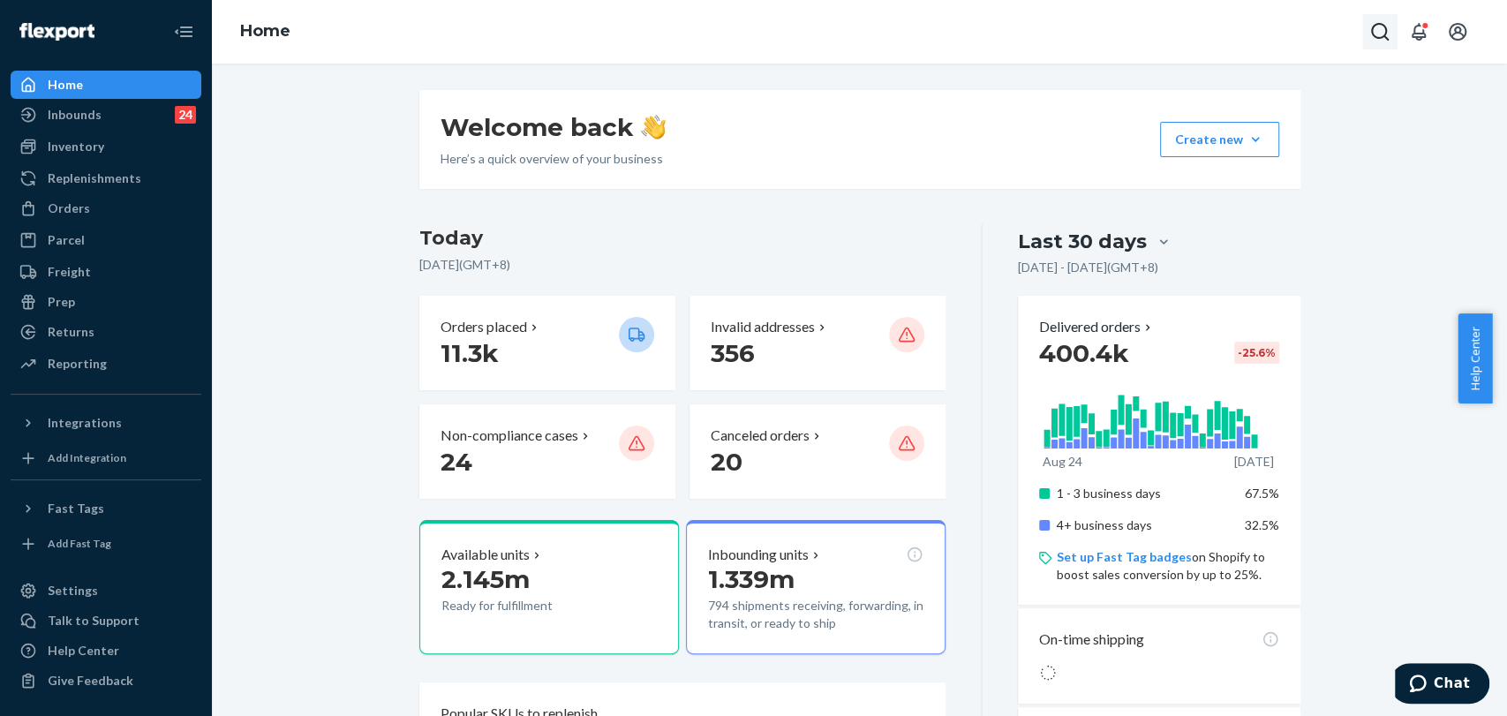
click at [1367, 30] on button "Open Search Box" at bounding box center [1379, 31] width 35 height 35
type input "#254320073"
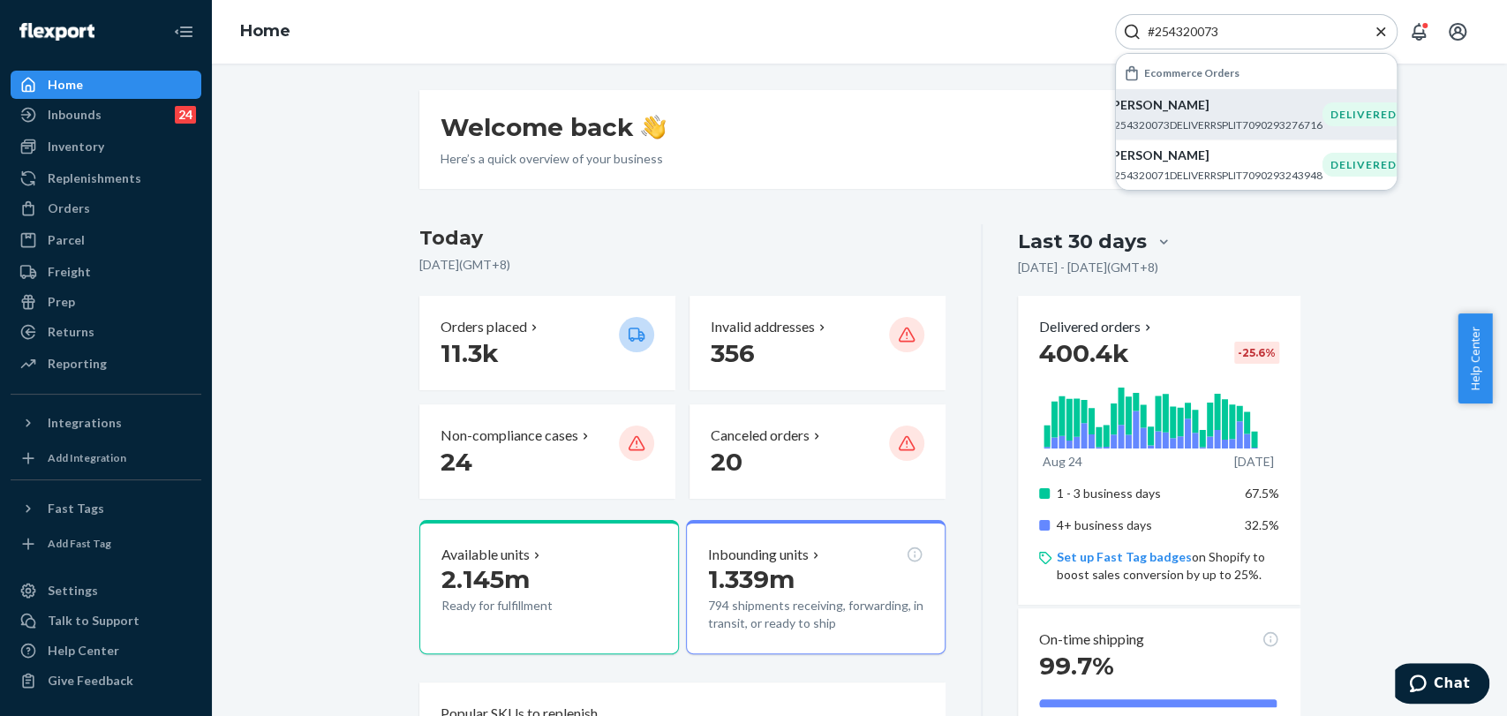
click at [1219, 107] on p "[PERSON_NAME]" at bounding box center [1215, 105] width 214 height 18
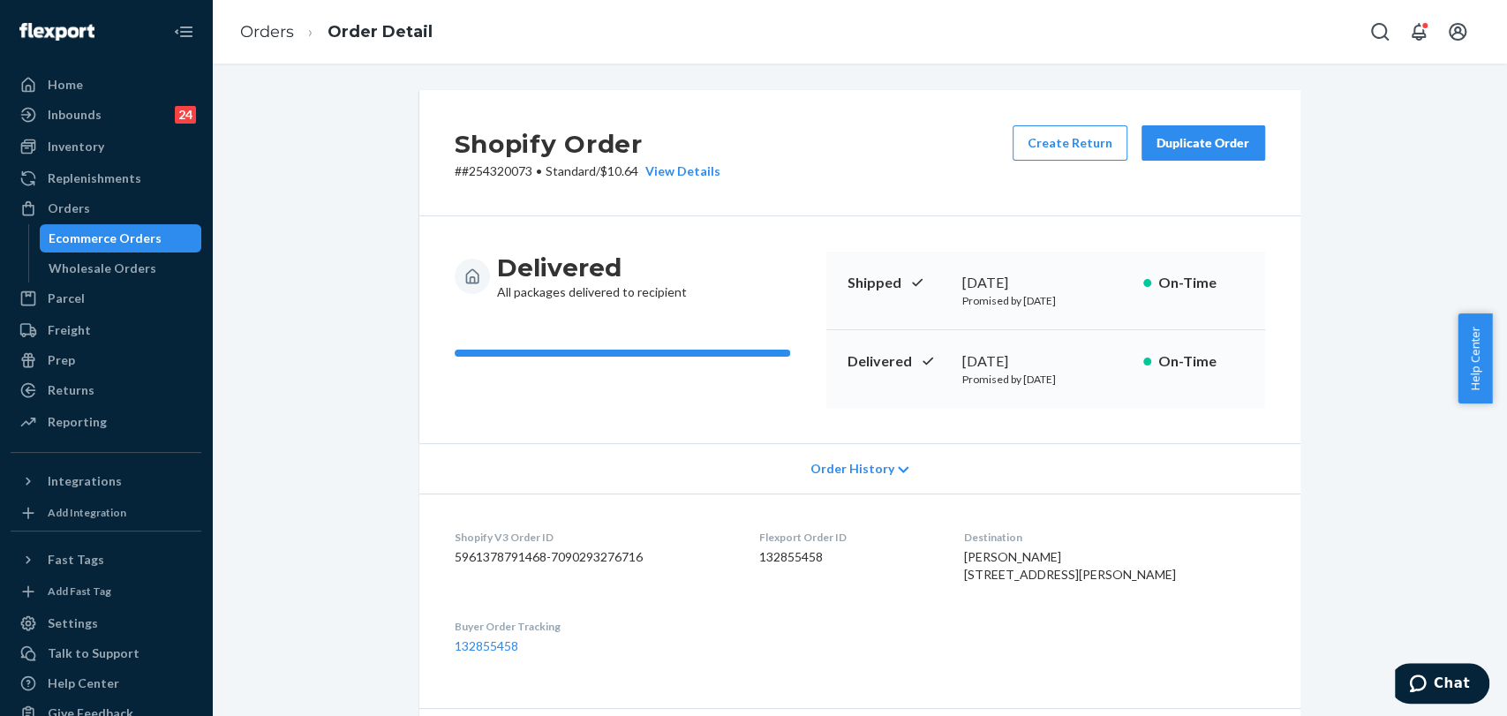
click at [1181, 143] on div "Duplicate Order" at bounding box center [1203, 143] width 94 height 18
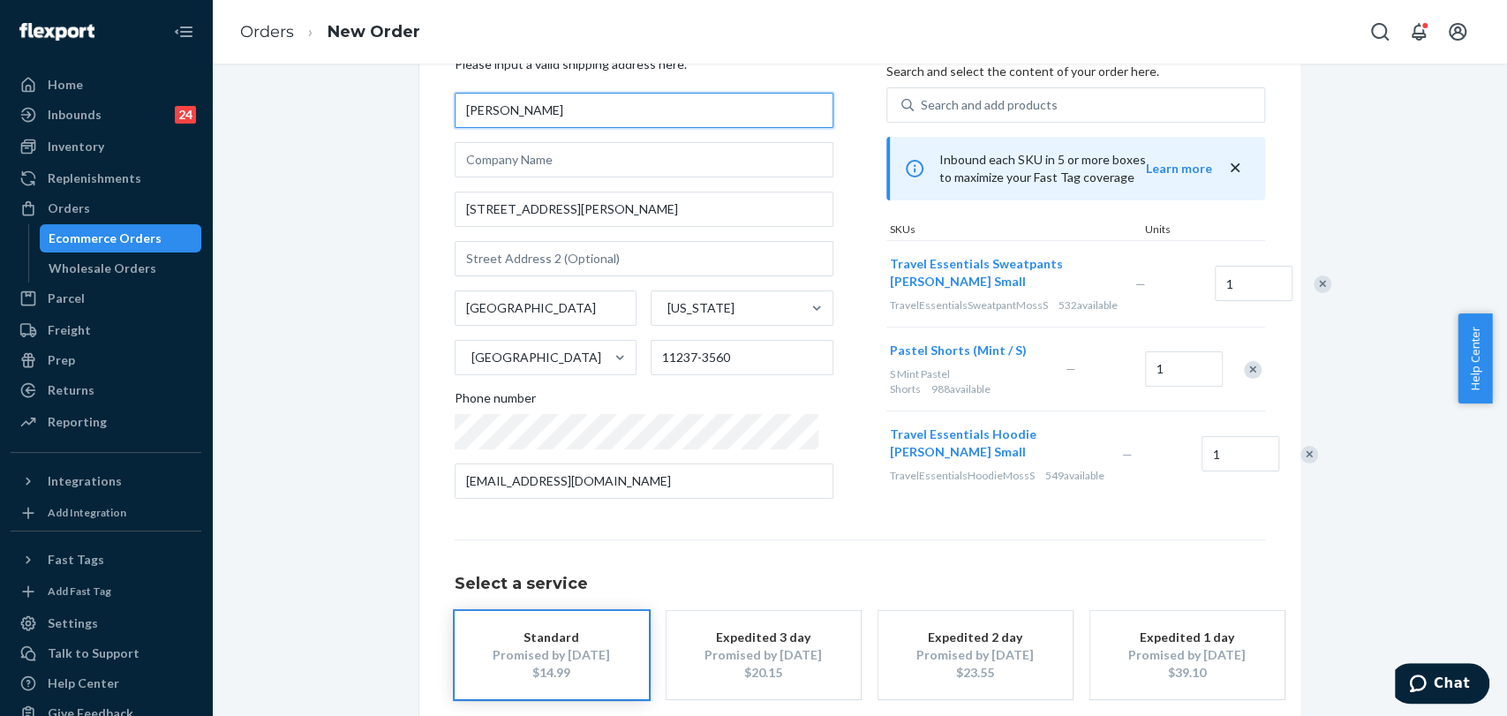
scroll to position [179, 0]
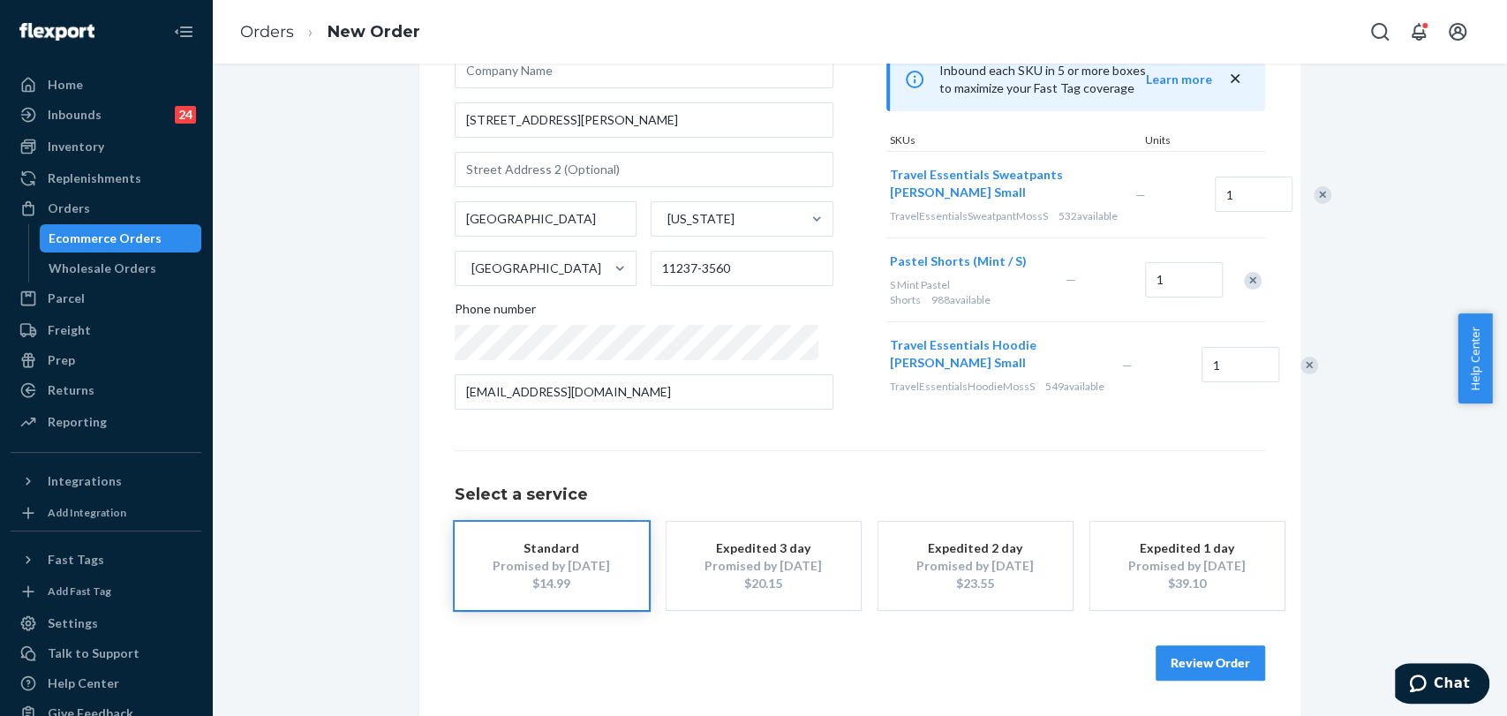
click at [1207, 658] on button "Review Order" at bounding box center [1209, 662] width 109 height 35
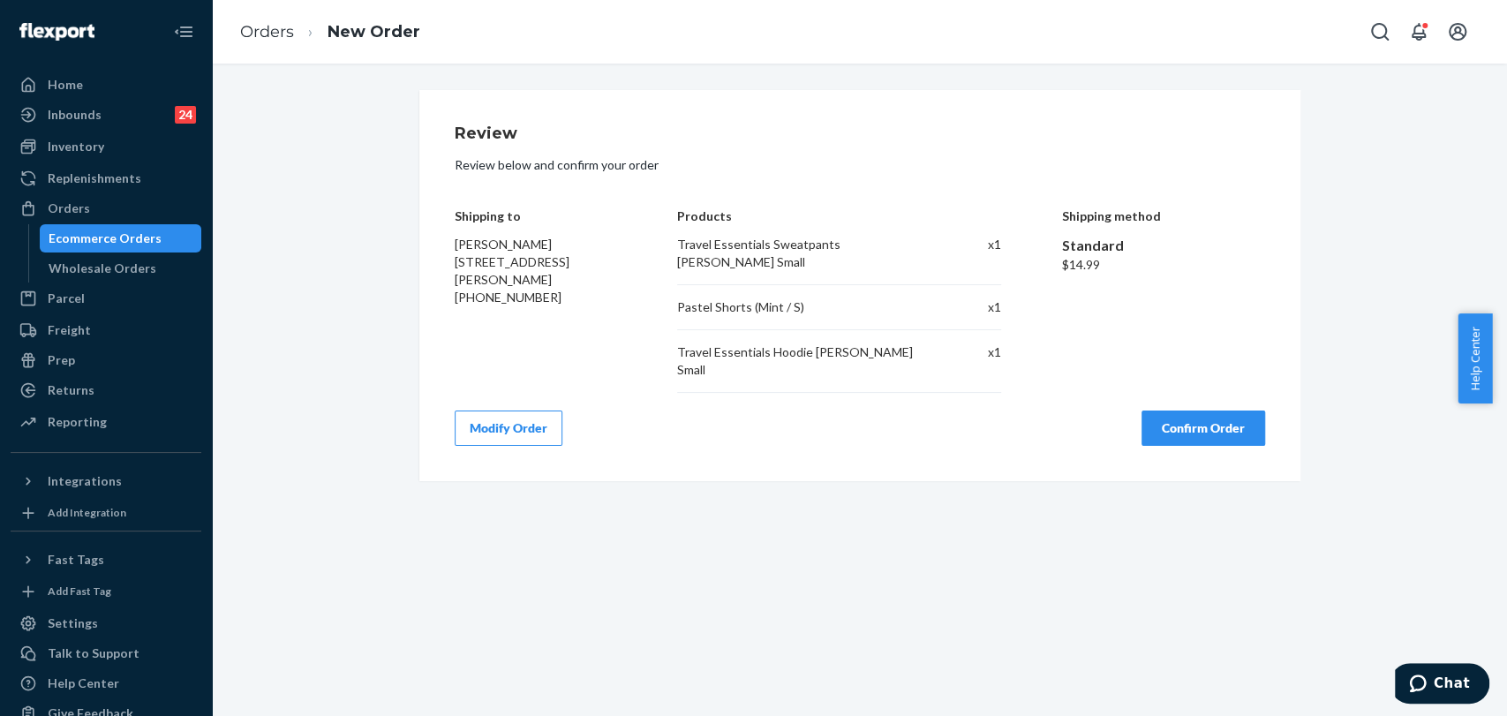
click at [1200, 410] on button "Confirm Order" at bounding box center [1203, 427] width 124 height 35
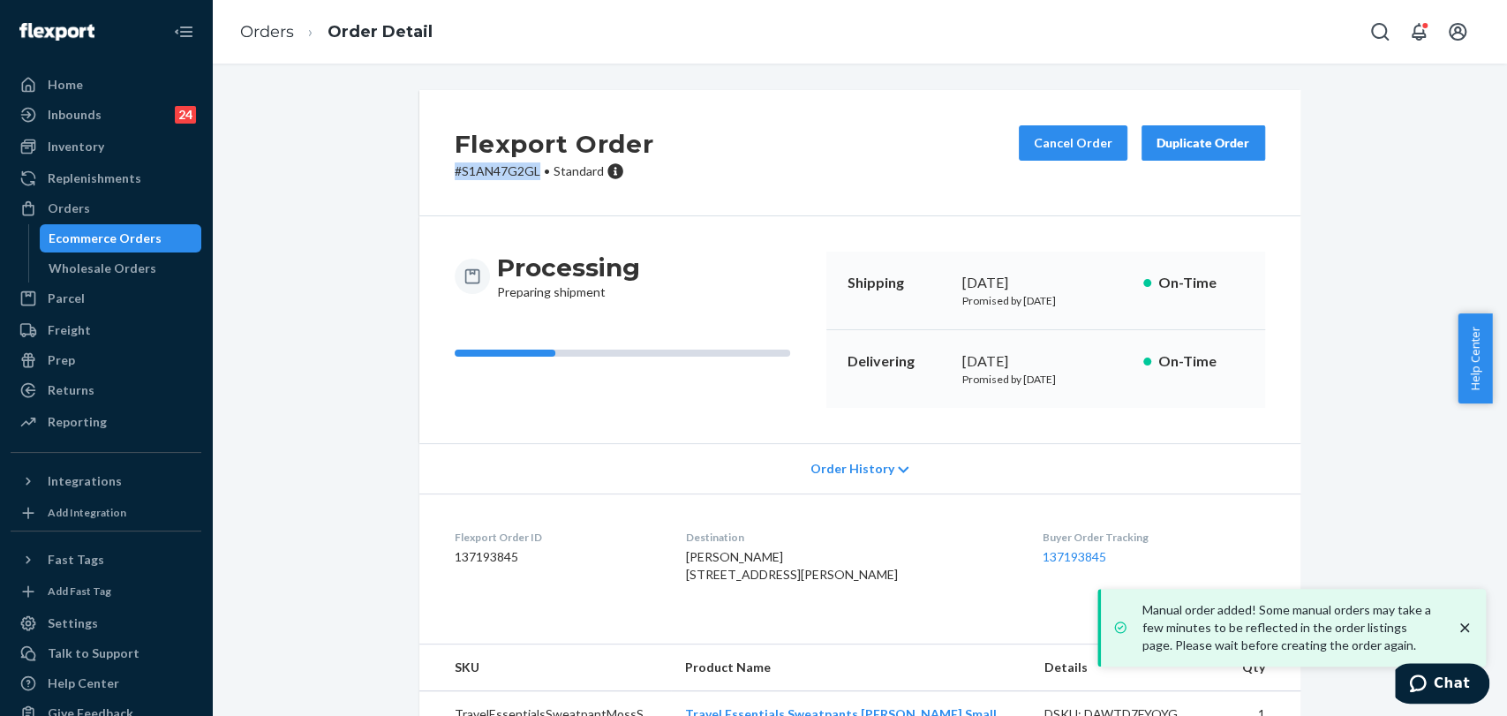
drag, startPoint x: 529, startPoint y: 173, endPoint x: 402, endPoint y: 173, distance: 126.2
click at [406, 173] on div "Flexport Order # S1AN47G2GL • Standard Cancel Order Duplicate Order Processing …" at bounding box center [859, 459] width 907 height 739
copy p "# S1AN47G2GL"
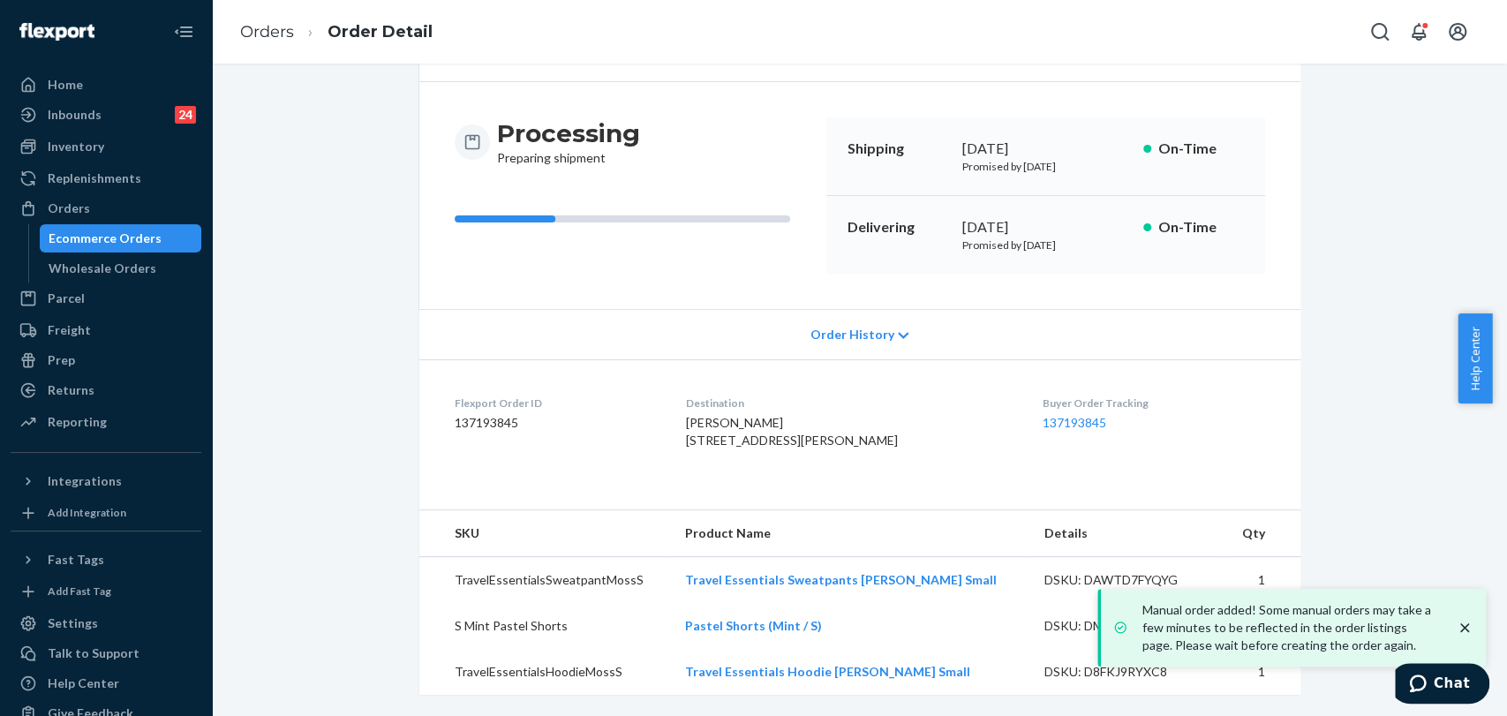
scroll to position [169, 0]
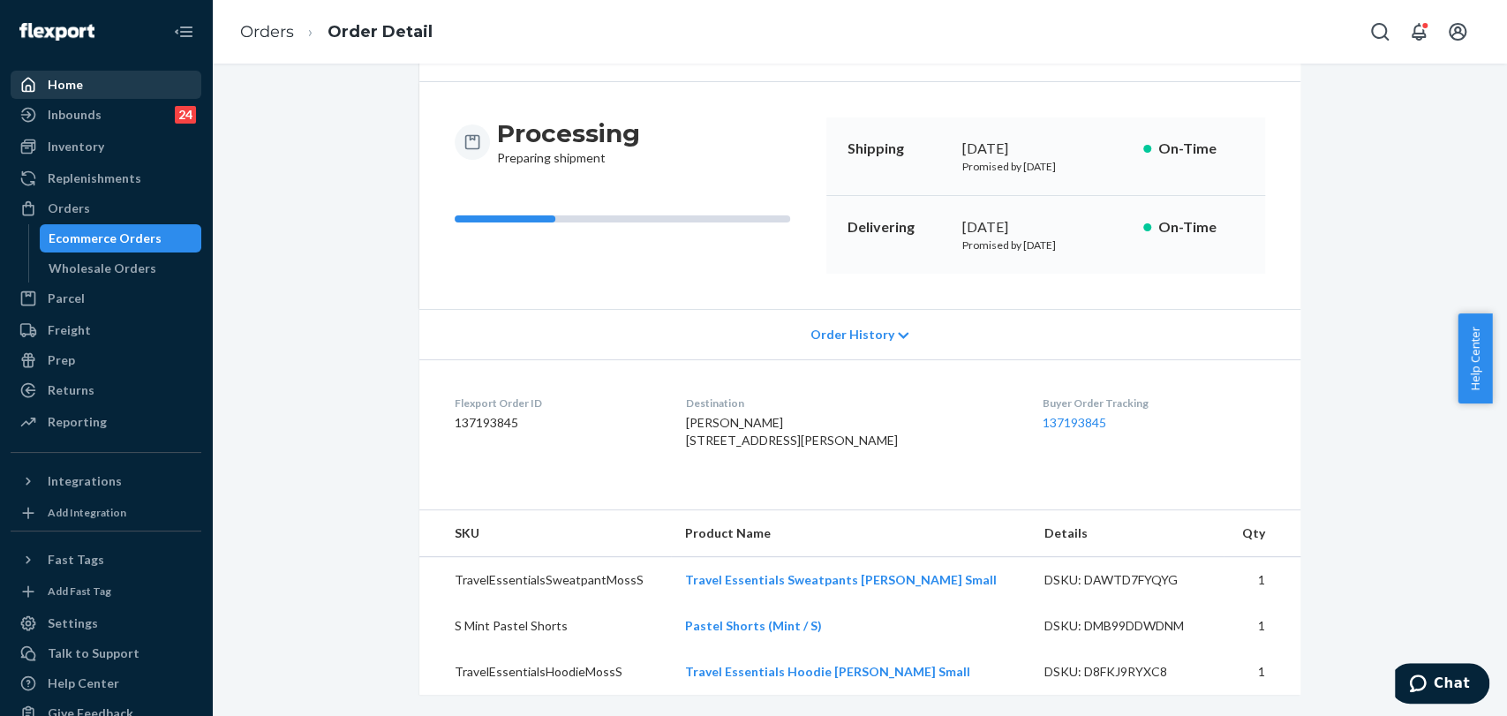
click at [150, 74] on div "Home" at bounding box center [105, 84] width 187 height 25
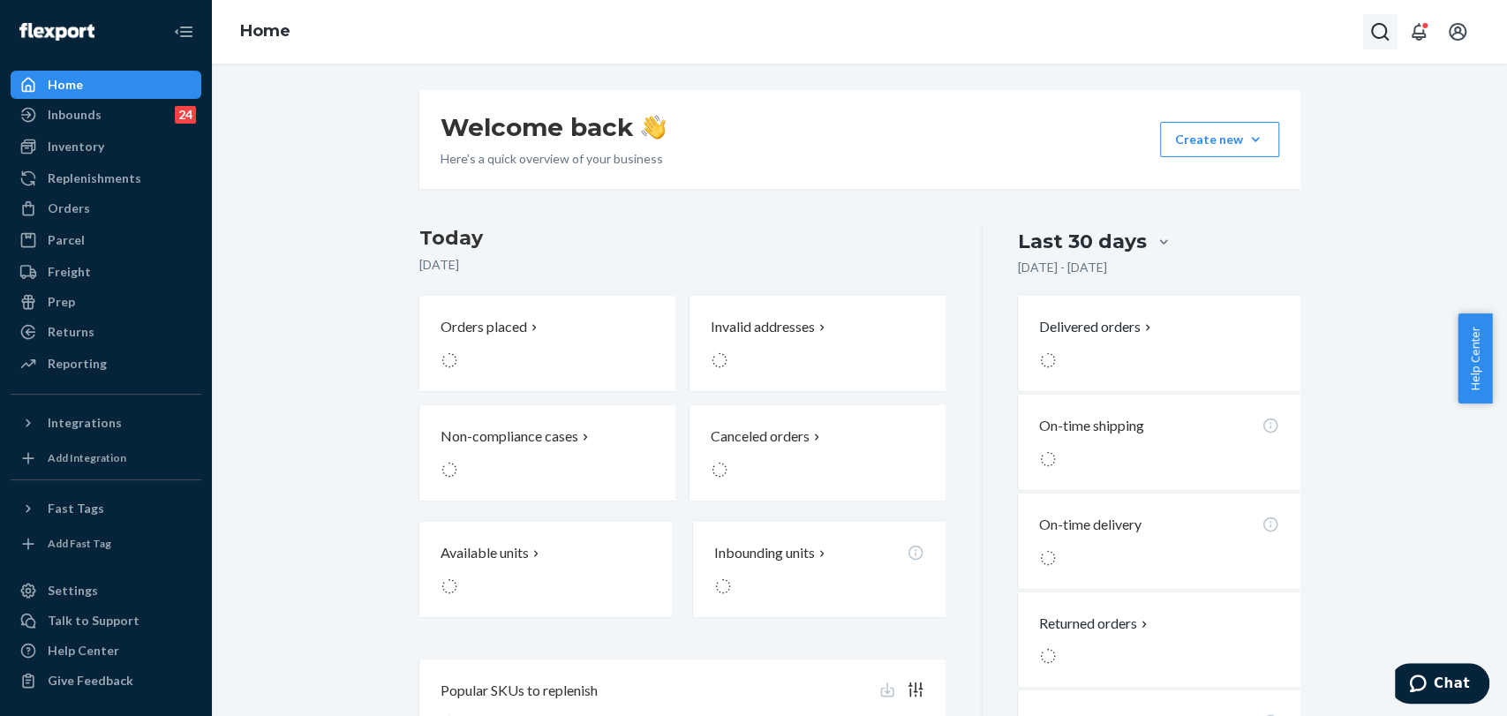
drag, startPoint x: 1355, startPoint y: 33, endPoint x: 1393, endPoint y: 31, distance: 38.0
click at [1357, 33] on div "Home" at bounding box center [859, 32] width 1295 height 64
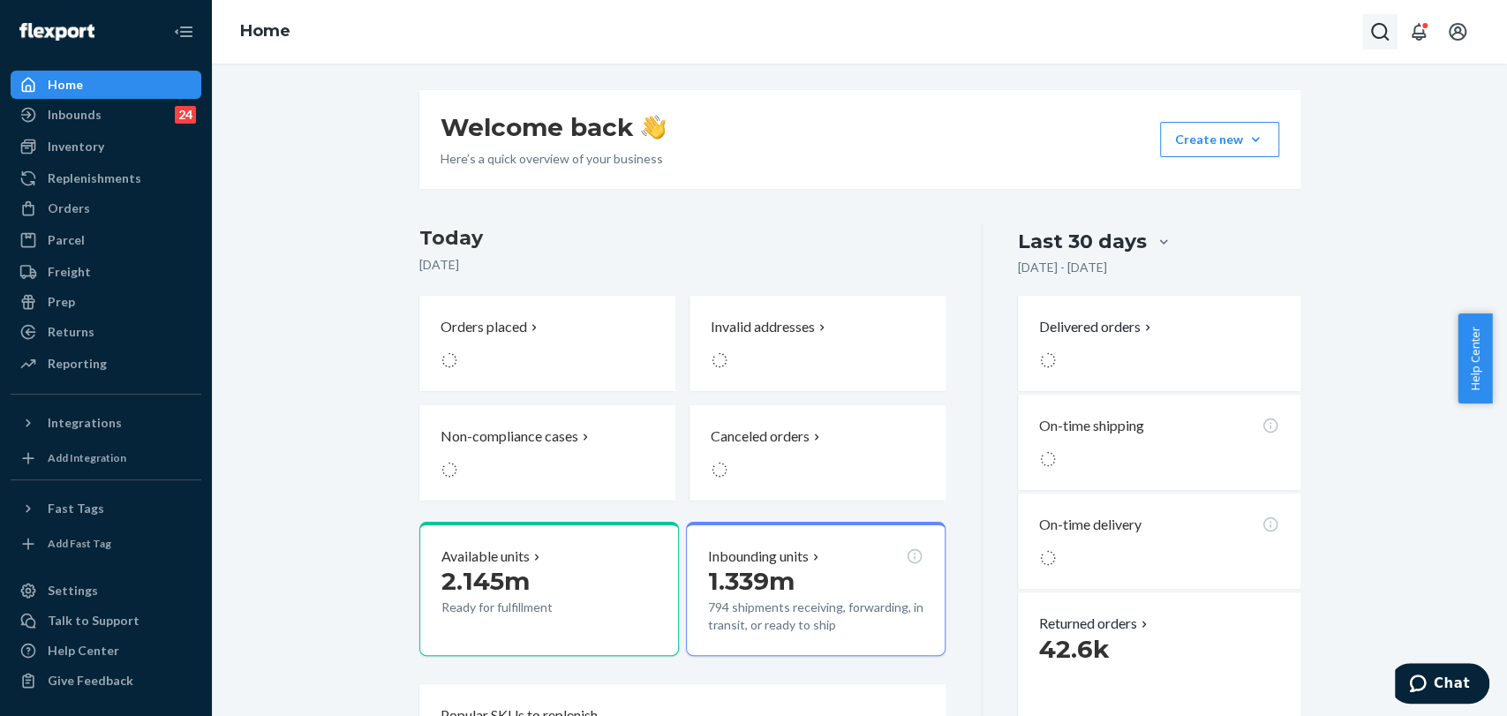
click at [1394, 31] on button "Open Search Box" at bounding box center [1379, 31] width 35 height 35
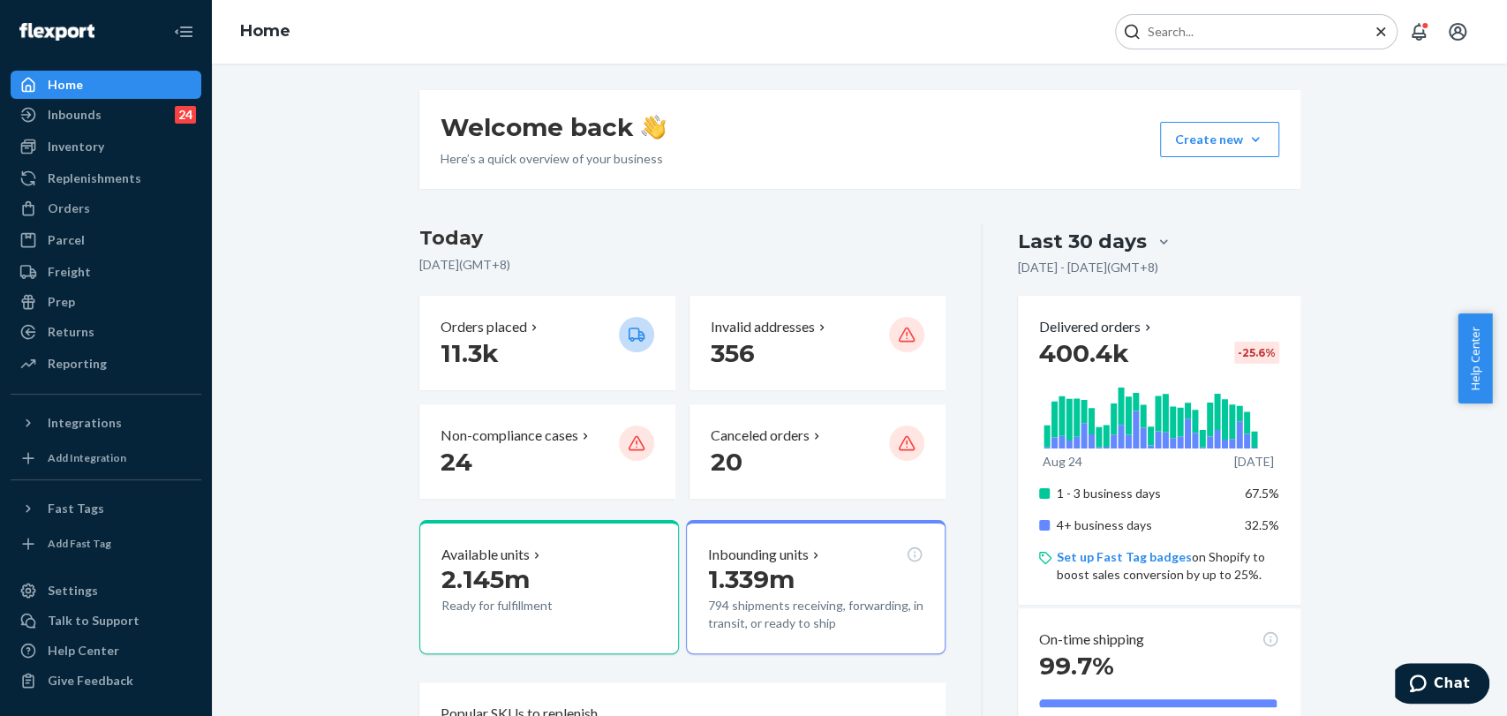
type input "#255163062"
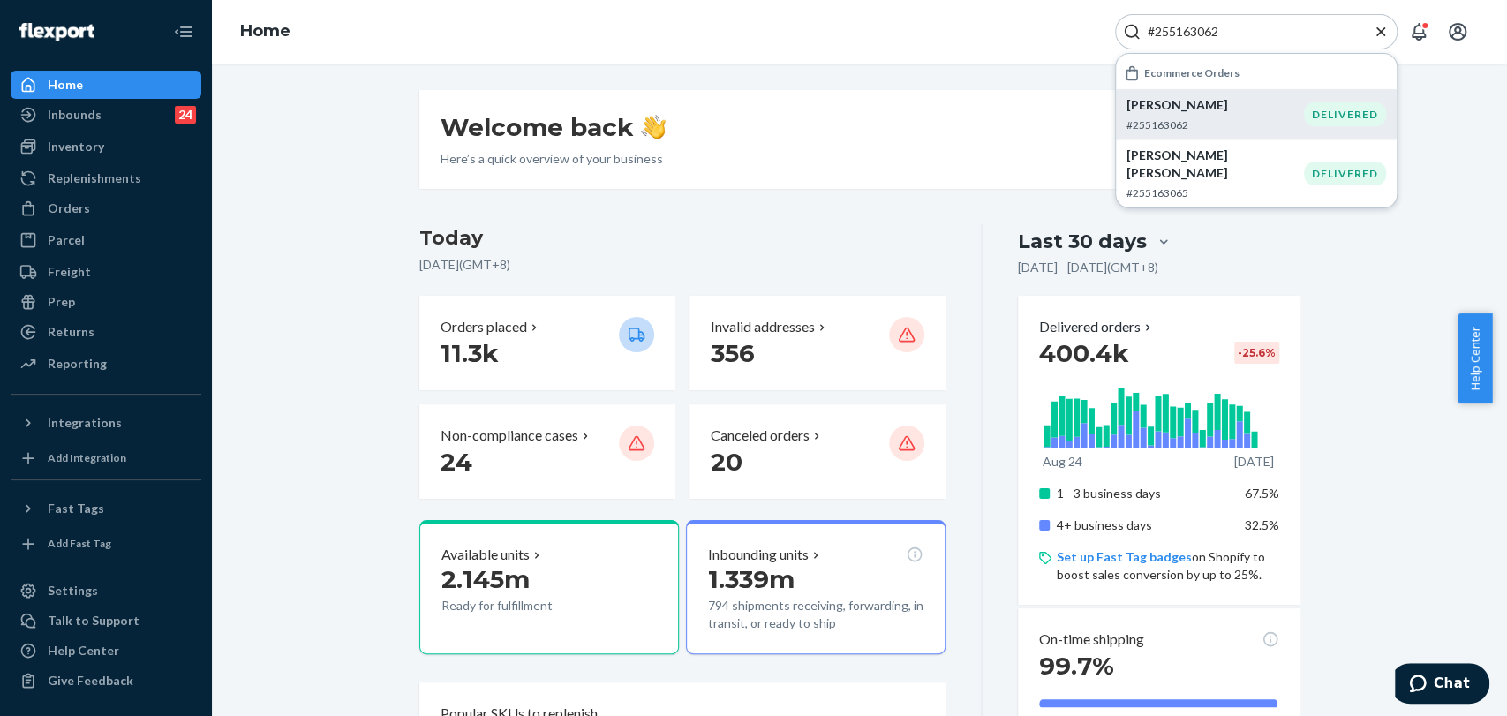
click at [1248, 112] on p "[PERSON_NAME]" at bounding box center [1214, 105] width 177 height 18
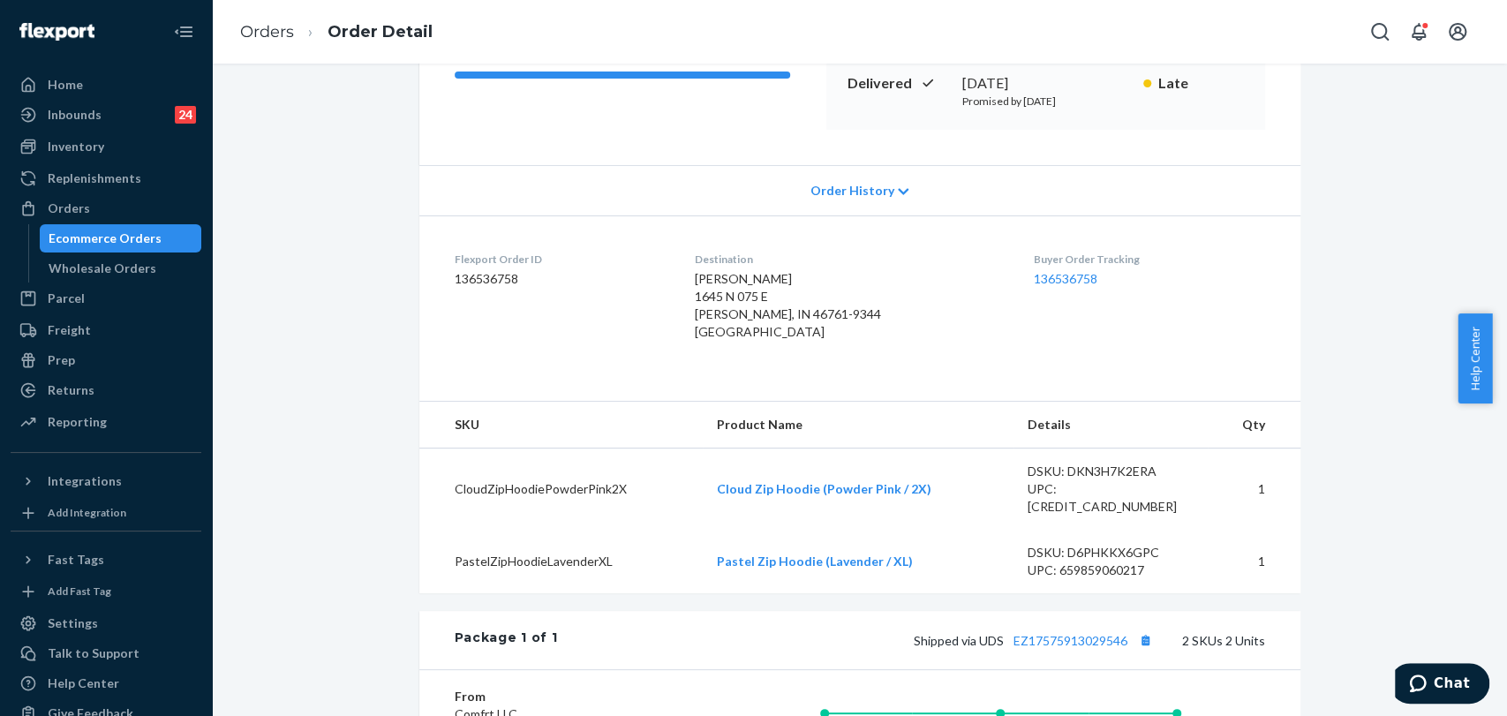
scroll to position [392, 0]
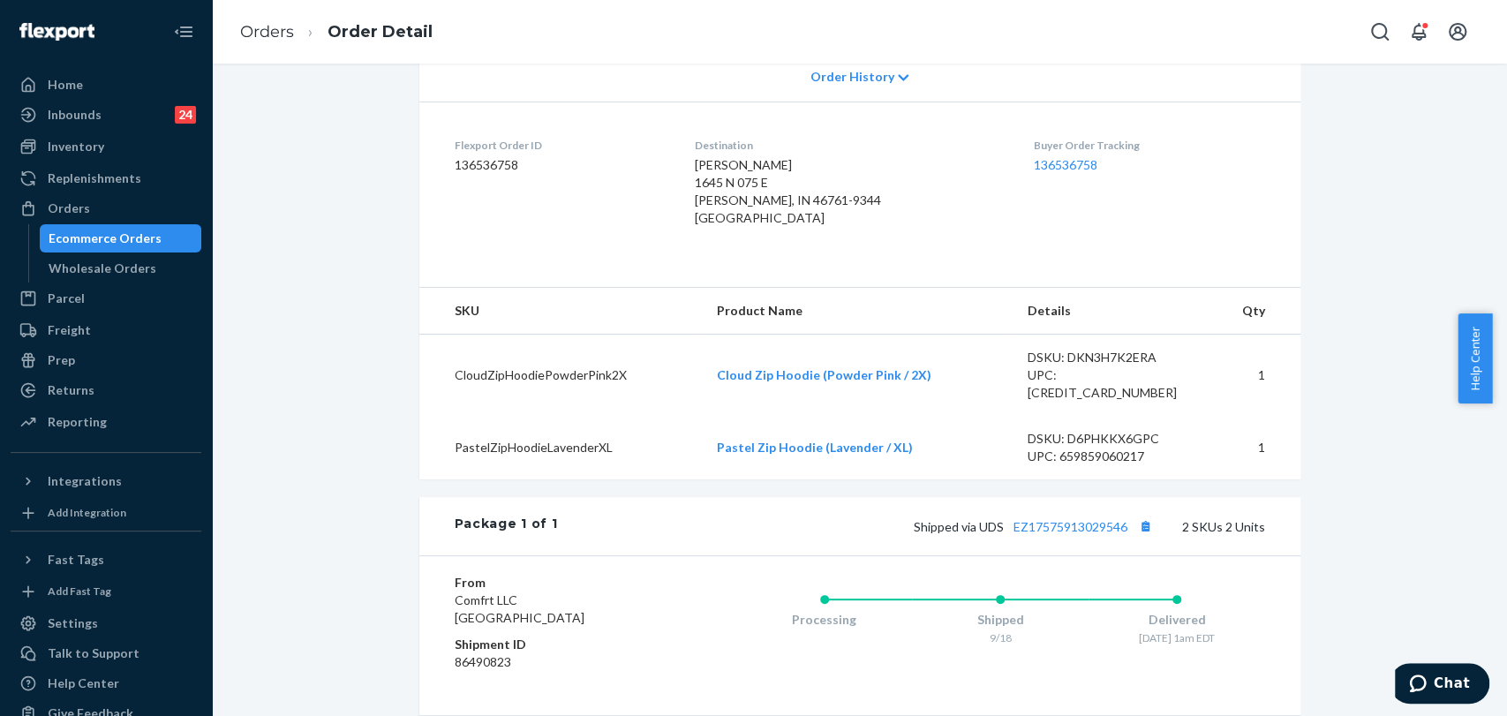
click at [877, 82] on span "Order History" at bounding box center [851, 77] width 84 height 18
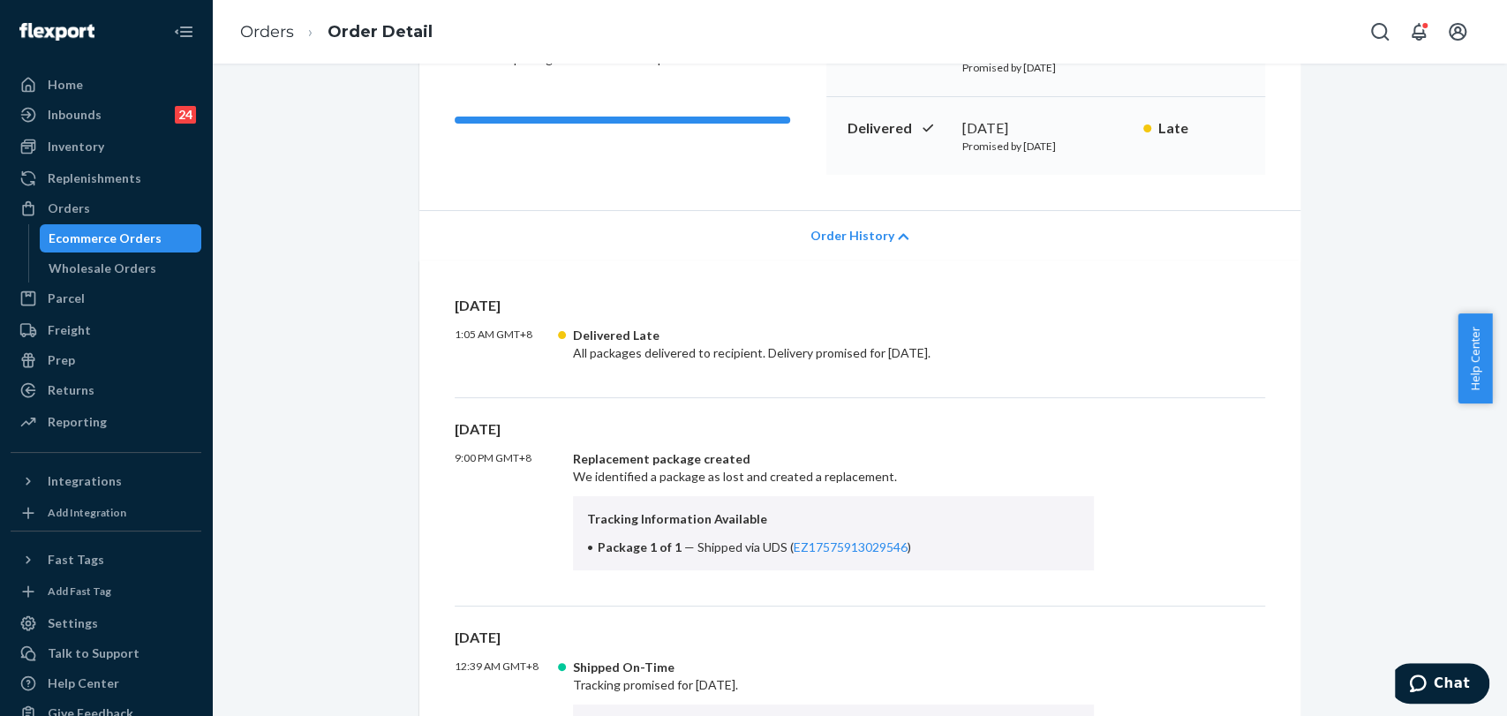
scroll to position [98, 0]
